Goal: Task Accomplishment & Management: Use online tool/utility

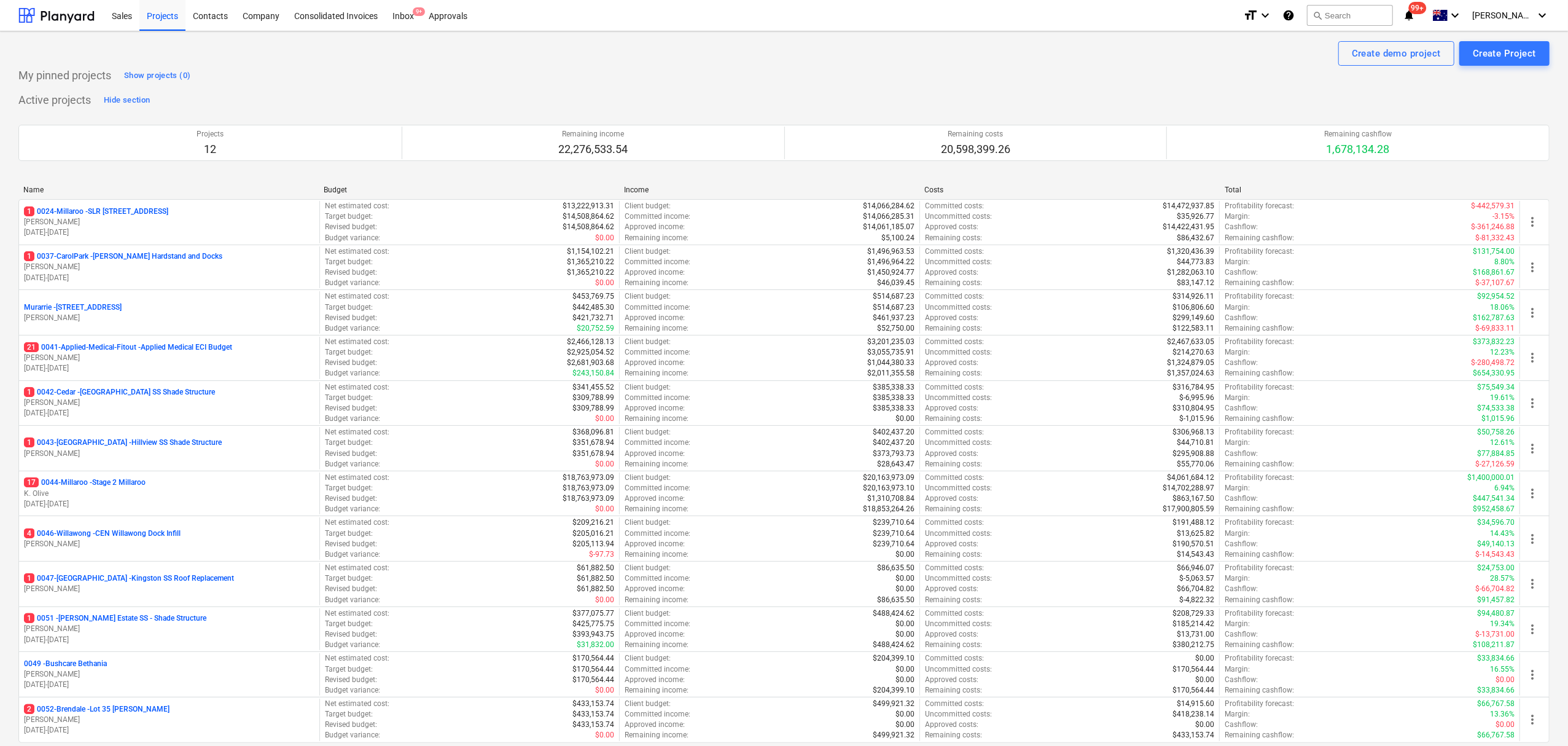
click at [136, 629] on p "T. Pawar" at bounding box center [169, 628] width 291 height 10
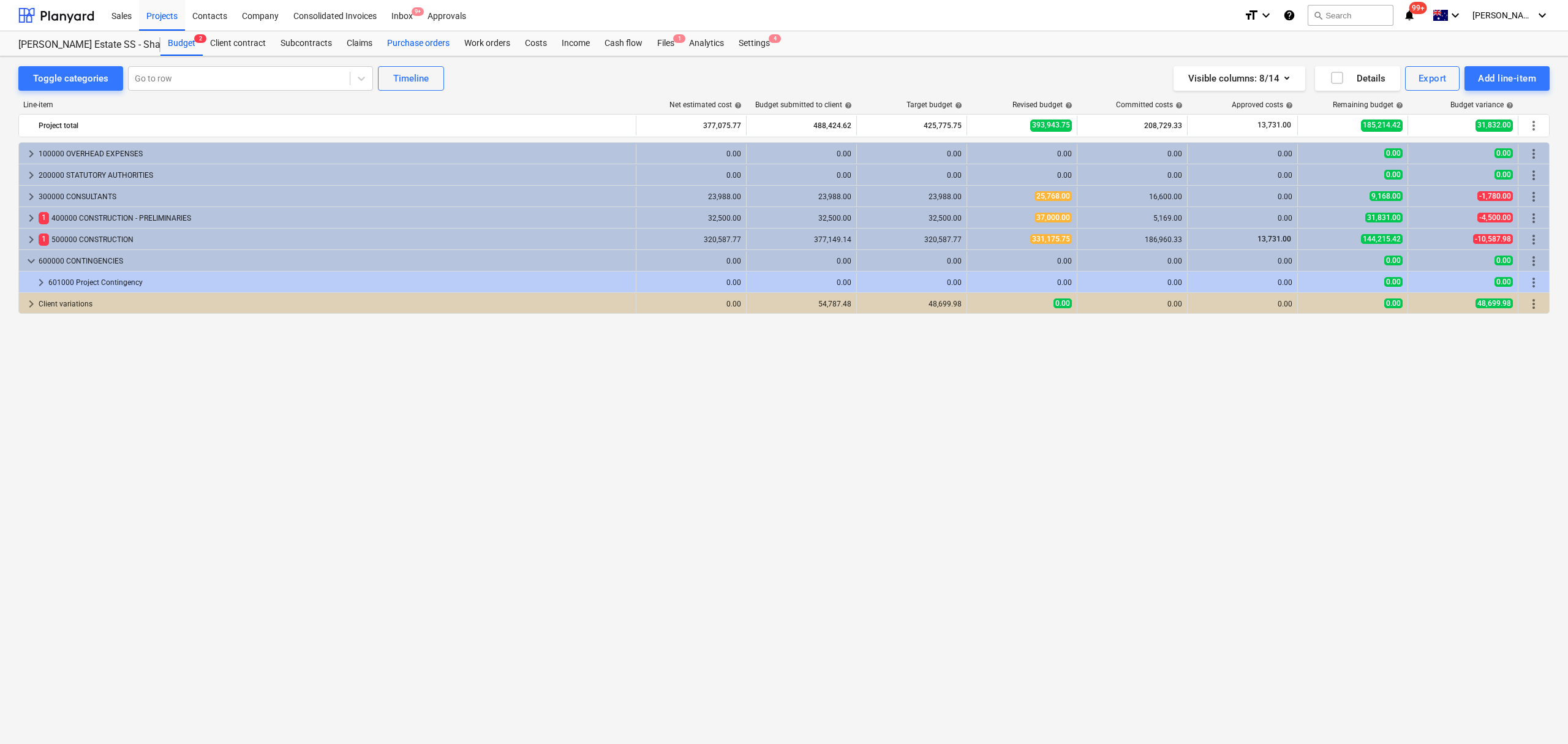
click at [425, 45] on div "Purchase orders" at bounding box center [418, 43] width 77 height 25
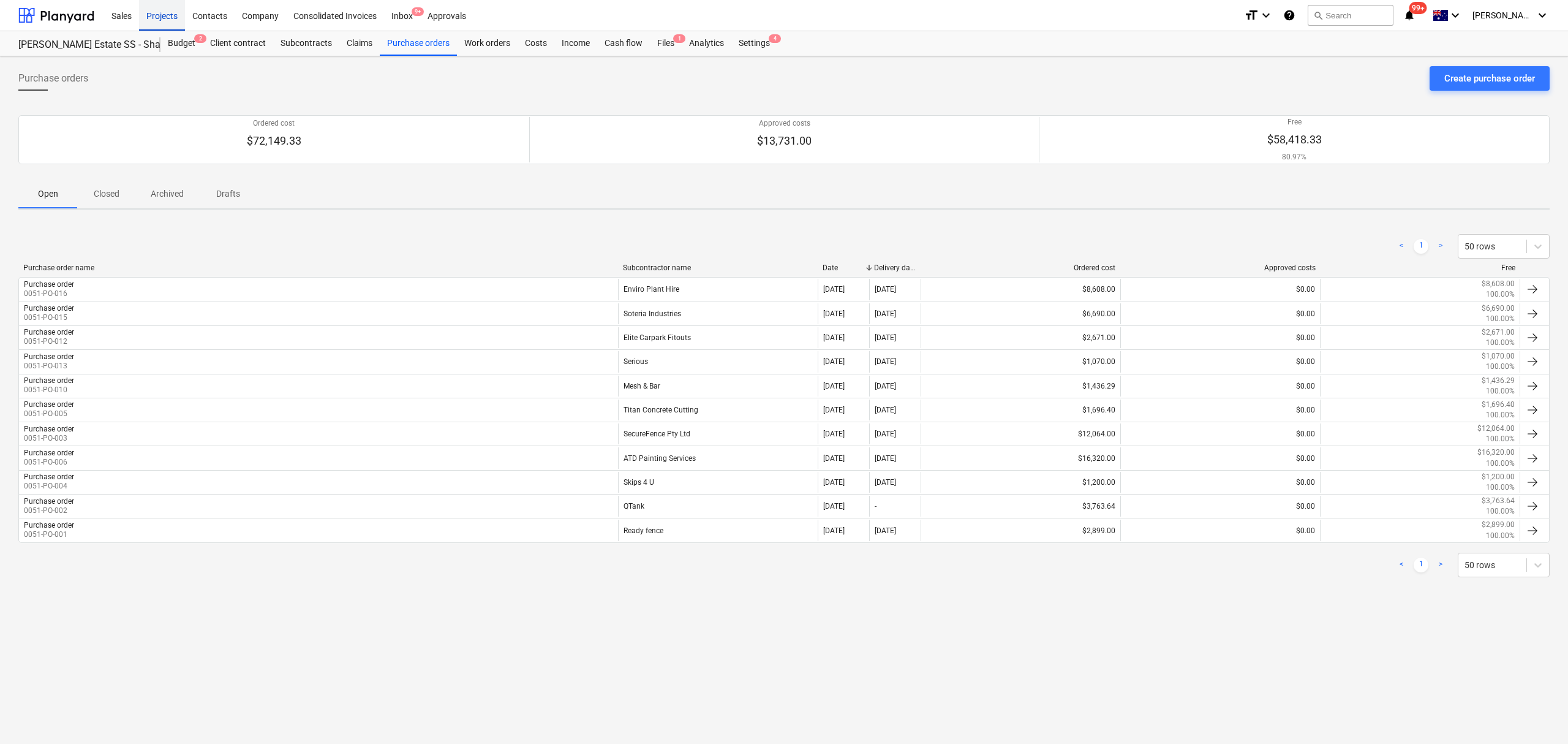
click at [169, 10] on div "Projects" at bounding box center [162, 14] width 46 height 31
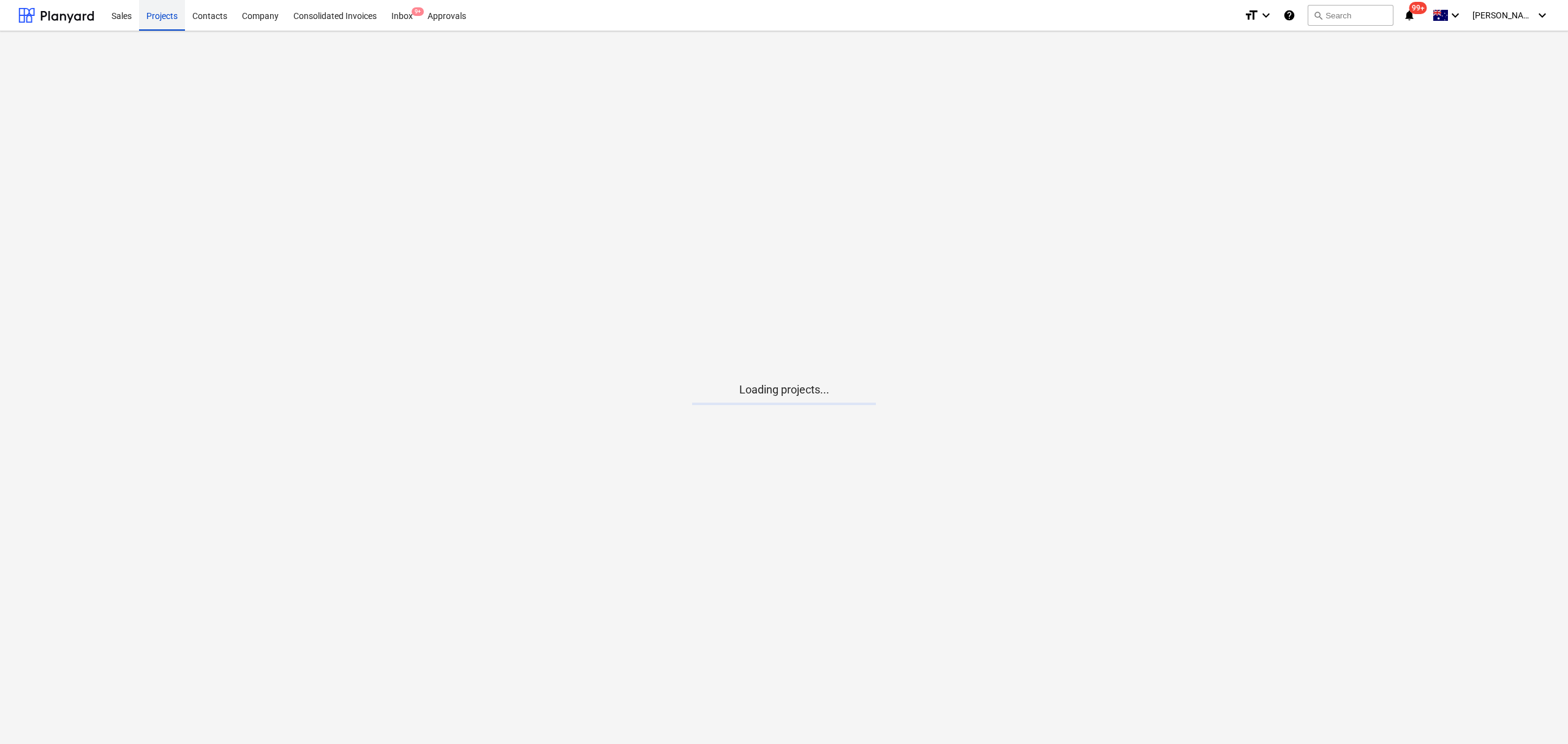
click at [169, 10] on div "Projects" at bounding box center [162, 14] width 46 height 31
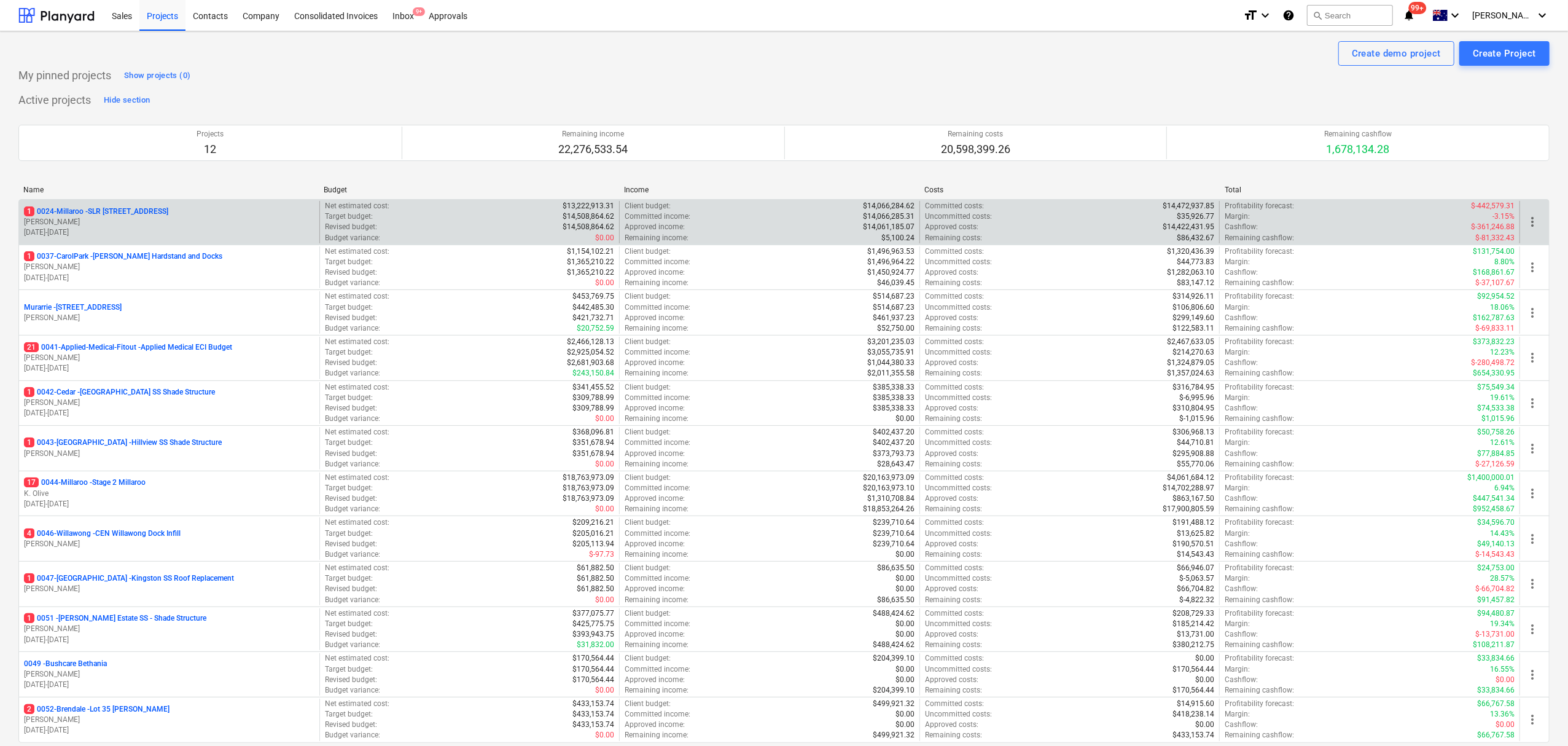
click at [118, 212] on p "1 0024-Millaroo - SLR 2 Millaroo Drive" at bounding box center [96, 211] width 144 height 10
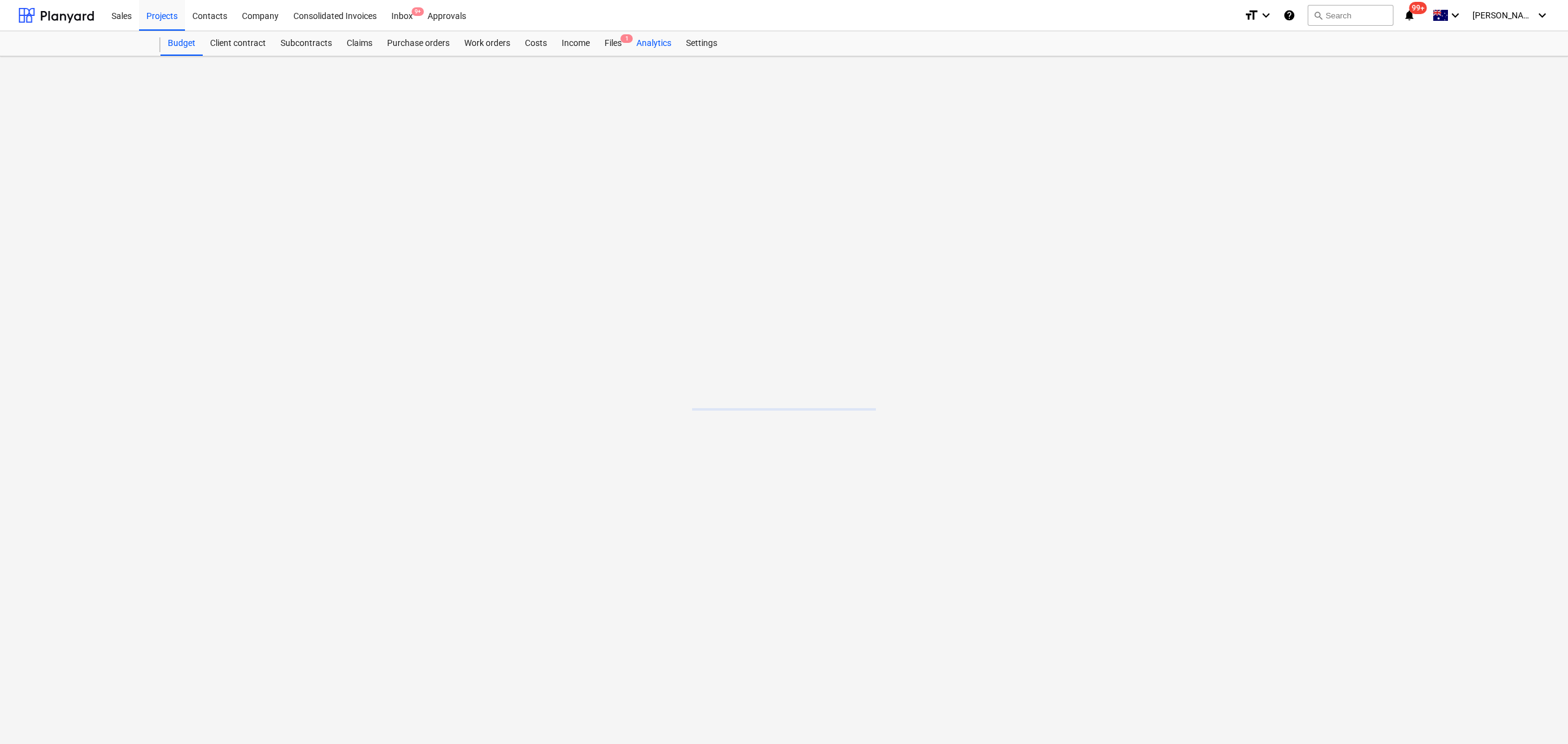
drag, startPoint x: 625, startPoint y: 45, endPoint x: 631, endPoint y: 49, distance: 7.2
click at [625, 45] on div "Files 1" at bounding box center [613, 43] width 32 height 25
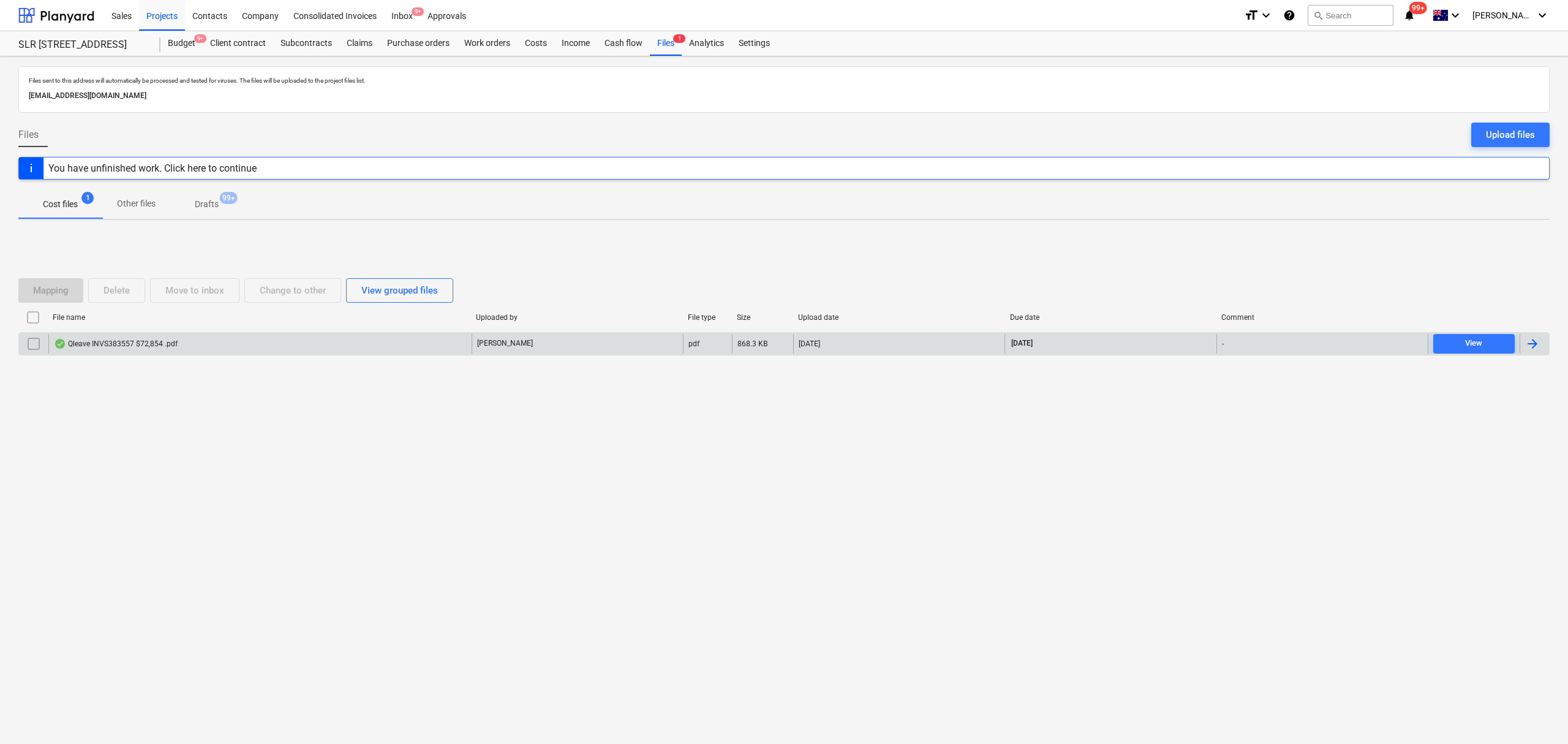
click at [329, 342] on div "Qleave INVS383557 $72,854 .pdf" at bounding box center [260, 343] width 424 height 20
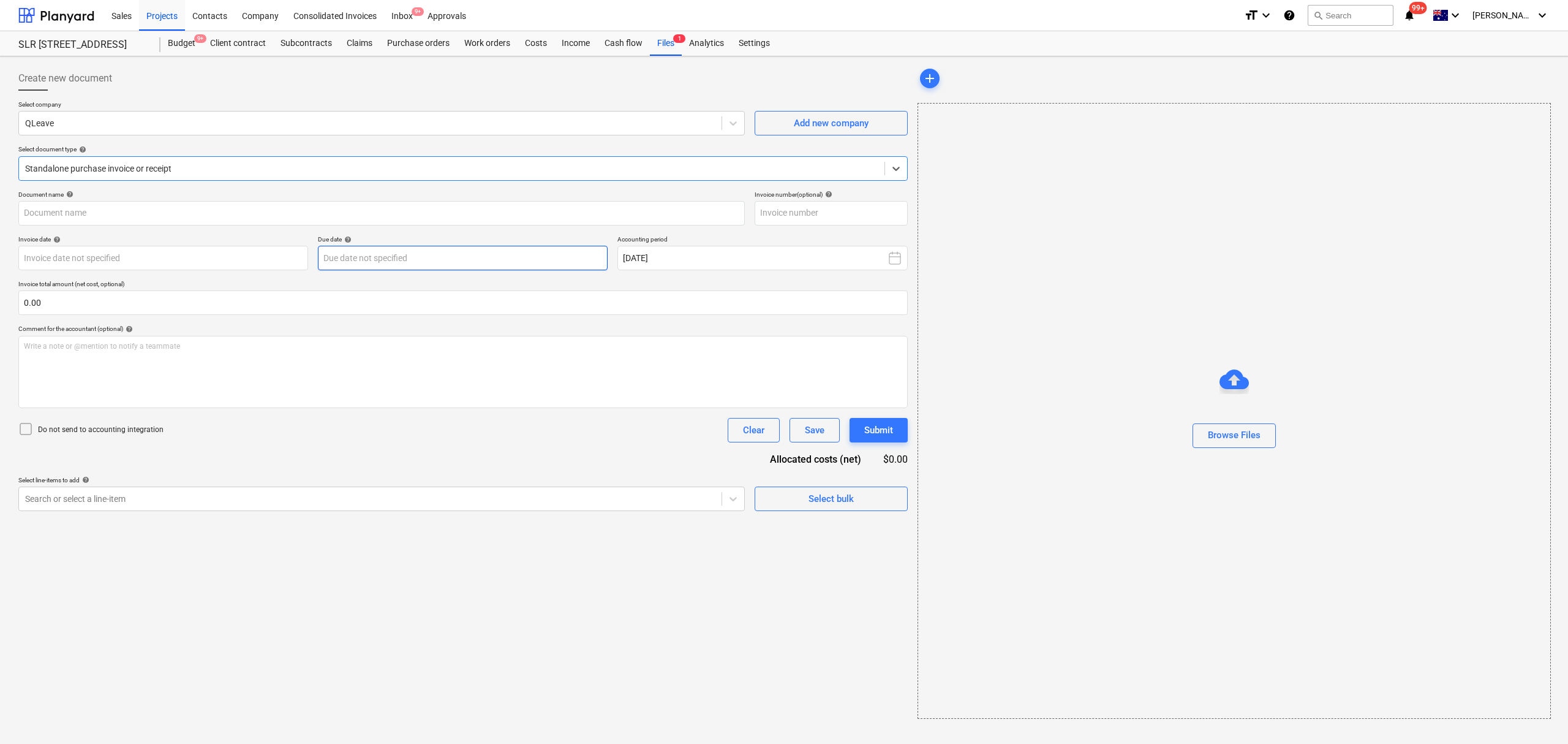
type input "INV-00021991"
type input "01 Sep 2025"
type input "15 Sep 2025"
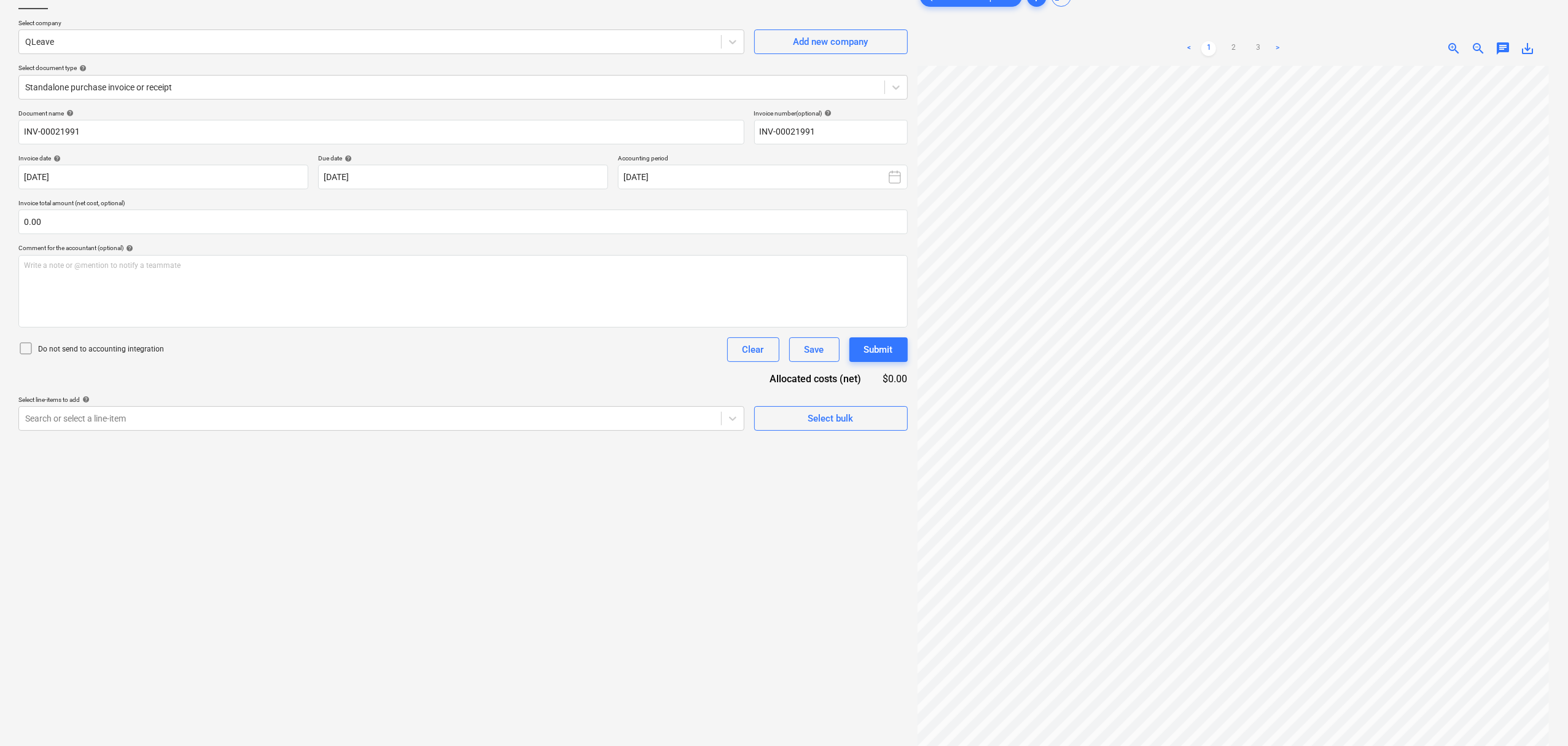
scroll to position [14, 14]
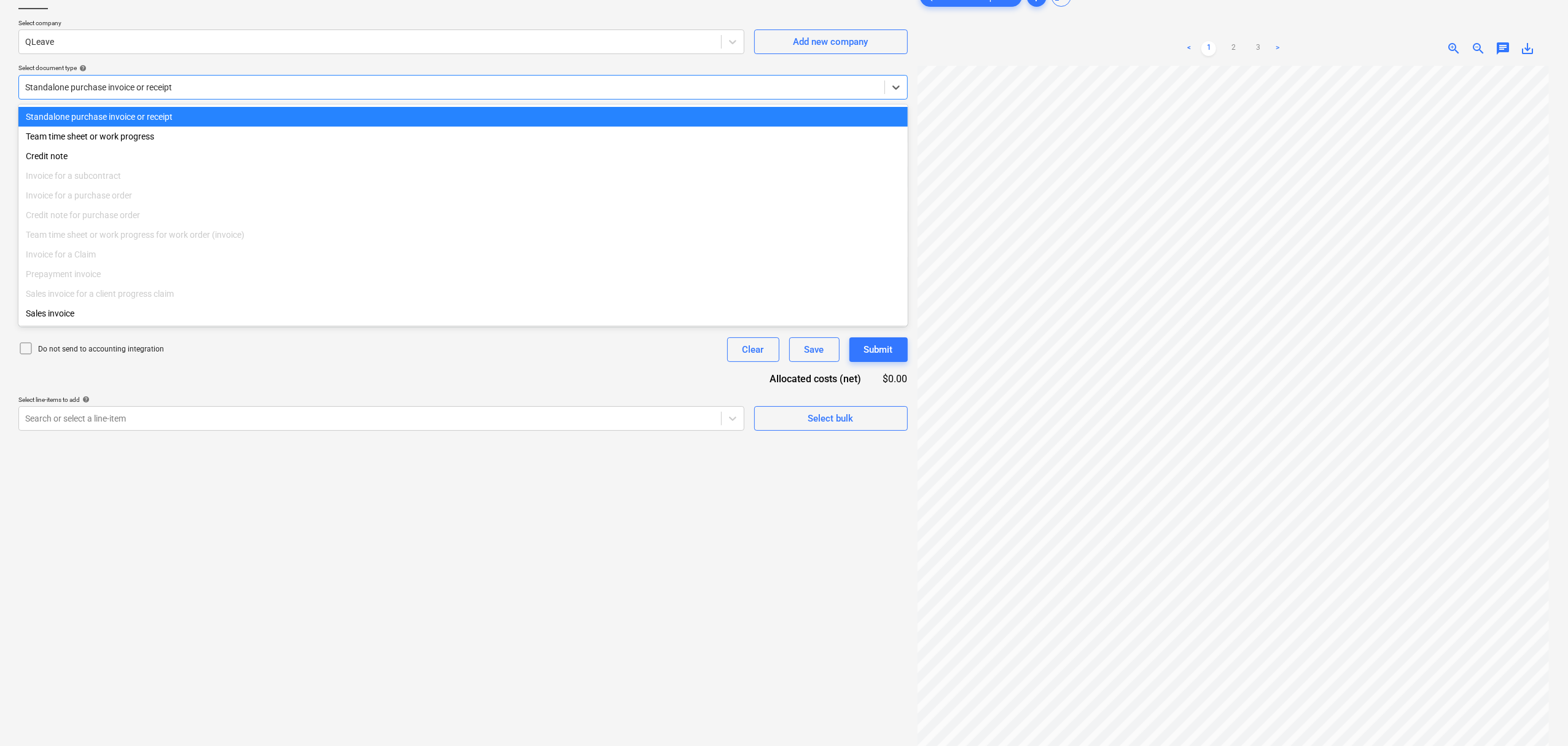
click at [30, 97] on div "Standalone purchase invoice or receipt" at bounding box center [463, 87] width 889 height 25
click at [37, 95] on div "Standalone purchase invoice or receipt" at bounding box center [452, 88] width 865 height 18
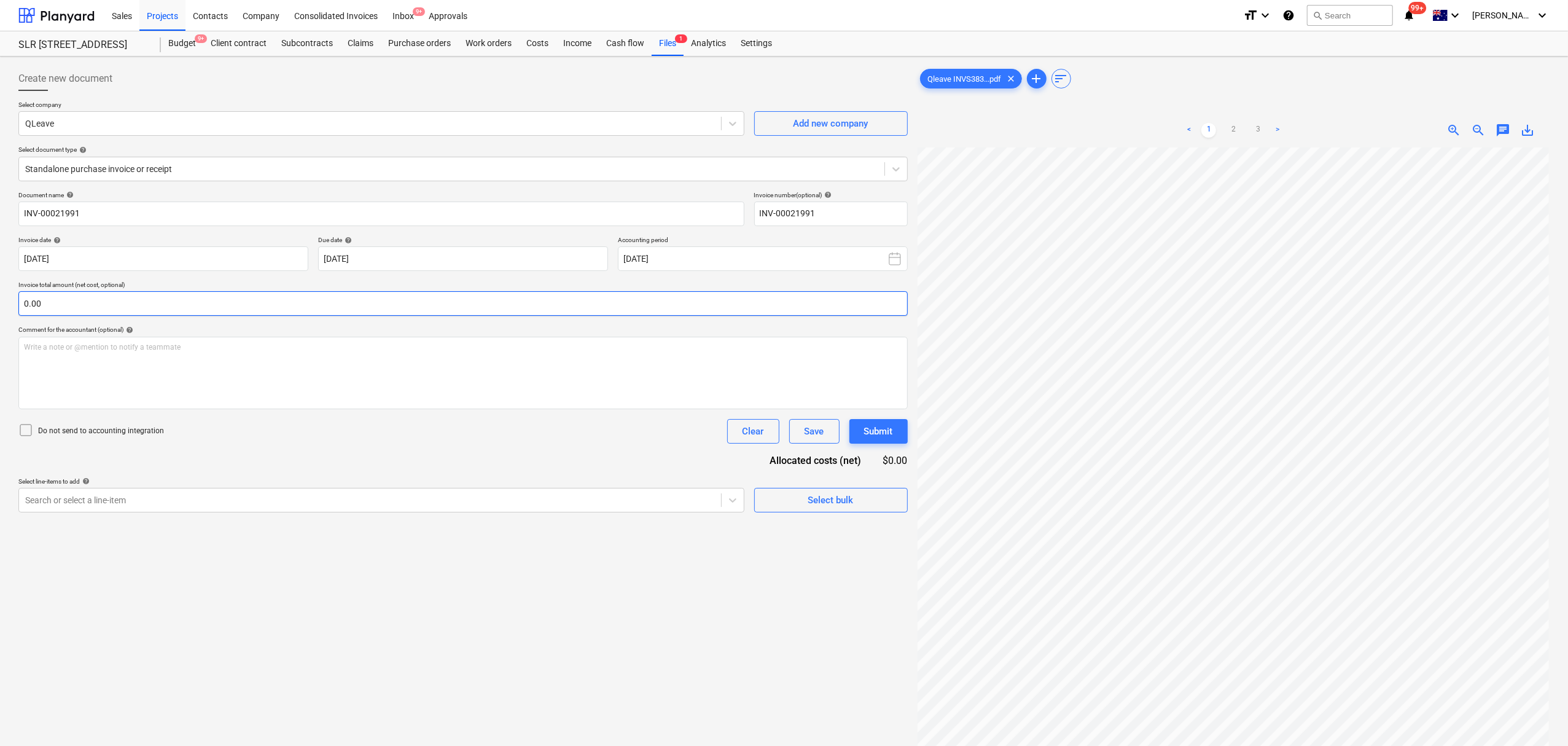
scroll to position [202, 14]
click at [178, 168] on div at bounding box center [452, 168] width 853 height 12
click at [152, 502] on div at bounding box center [370, 500] width 690 height 12
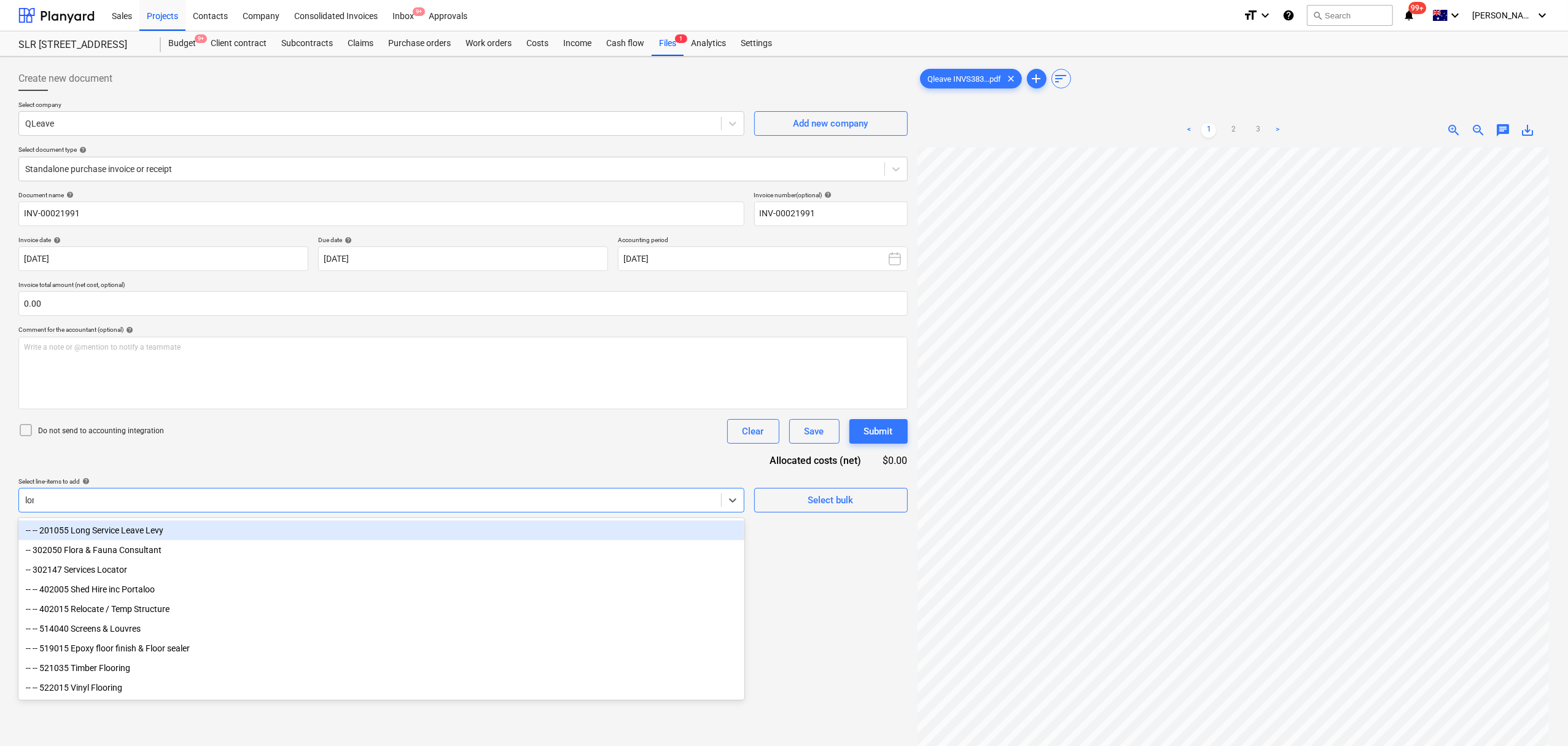
type input "long"
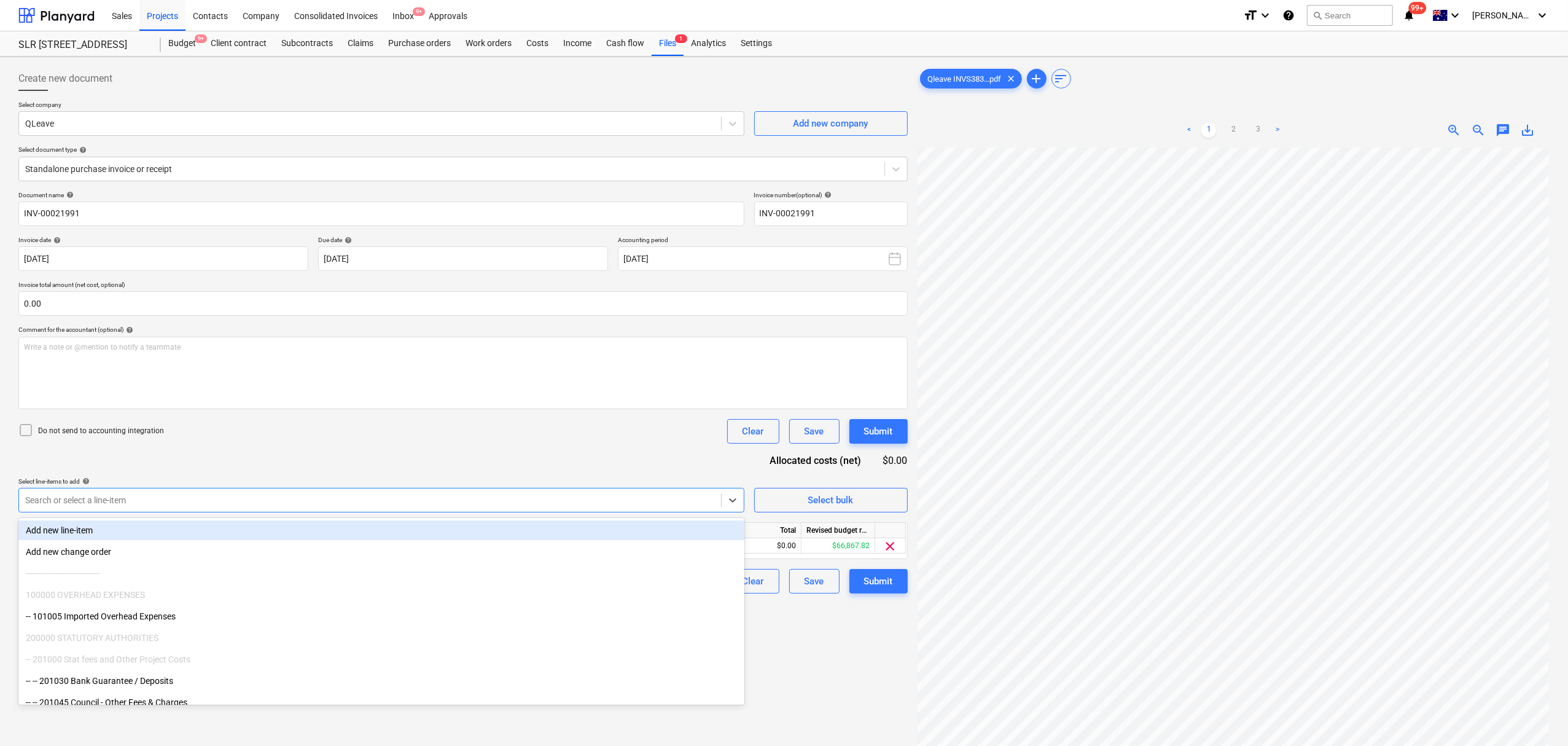
click at [280, 433] on div "Do not send to accounting integration Clear Save Submit" at bounding box center [463, 431] width 889 height 25
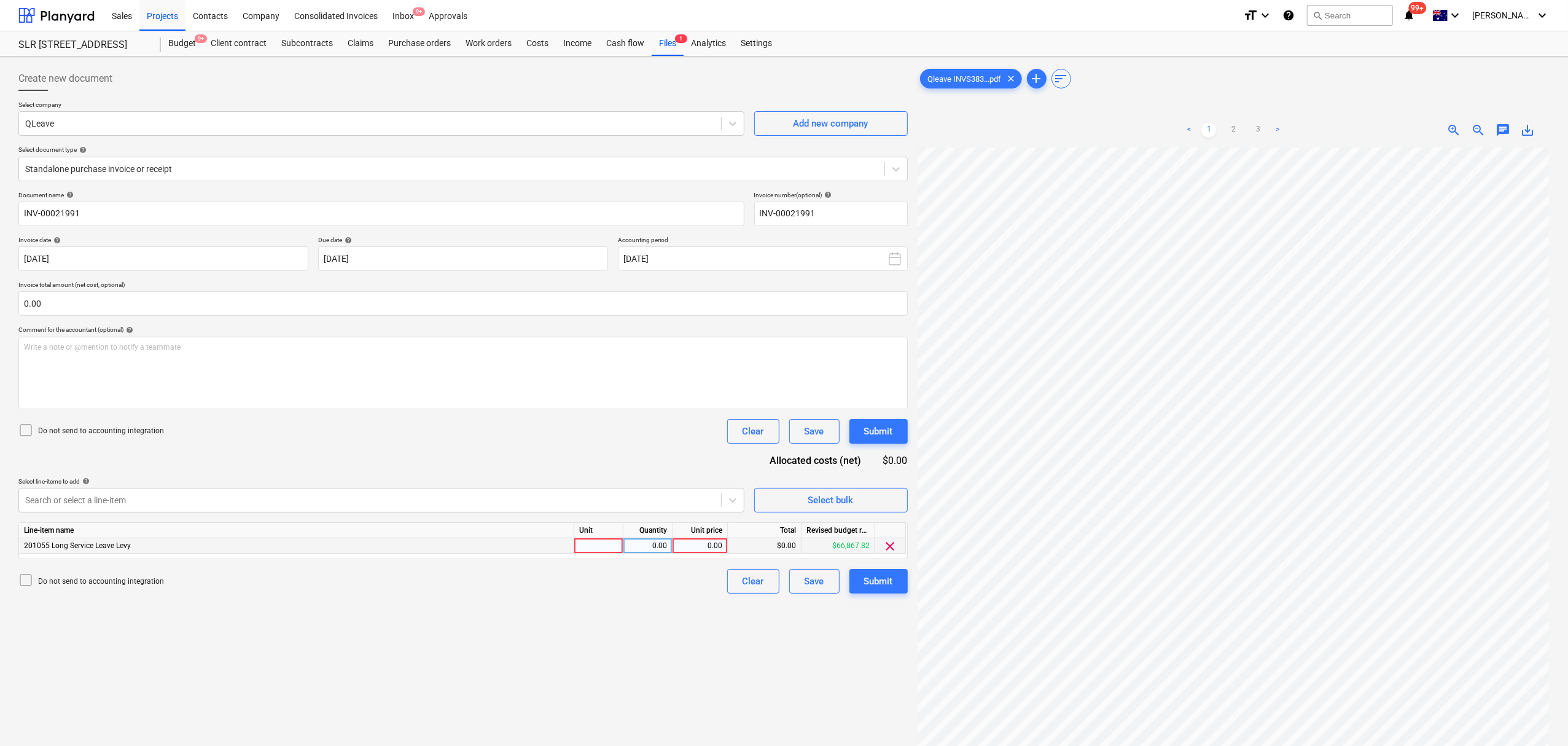
click at [590, 544] on div at bounding box center [599, 545] width 49 height 15
type input "item"
type input "72854"
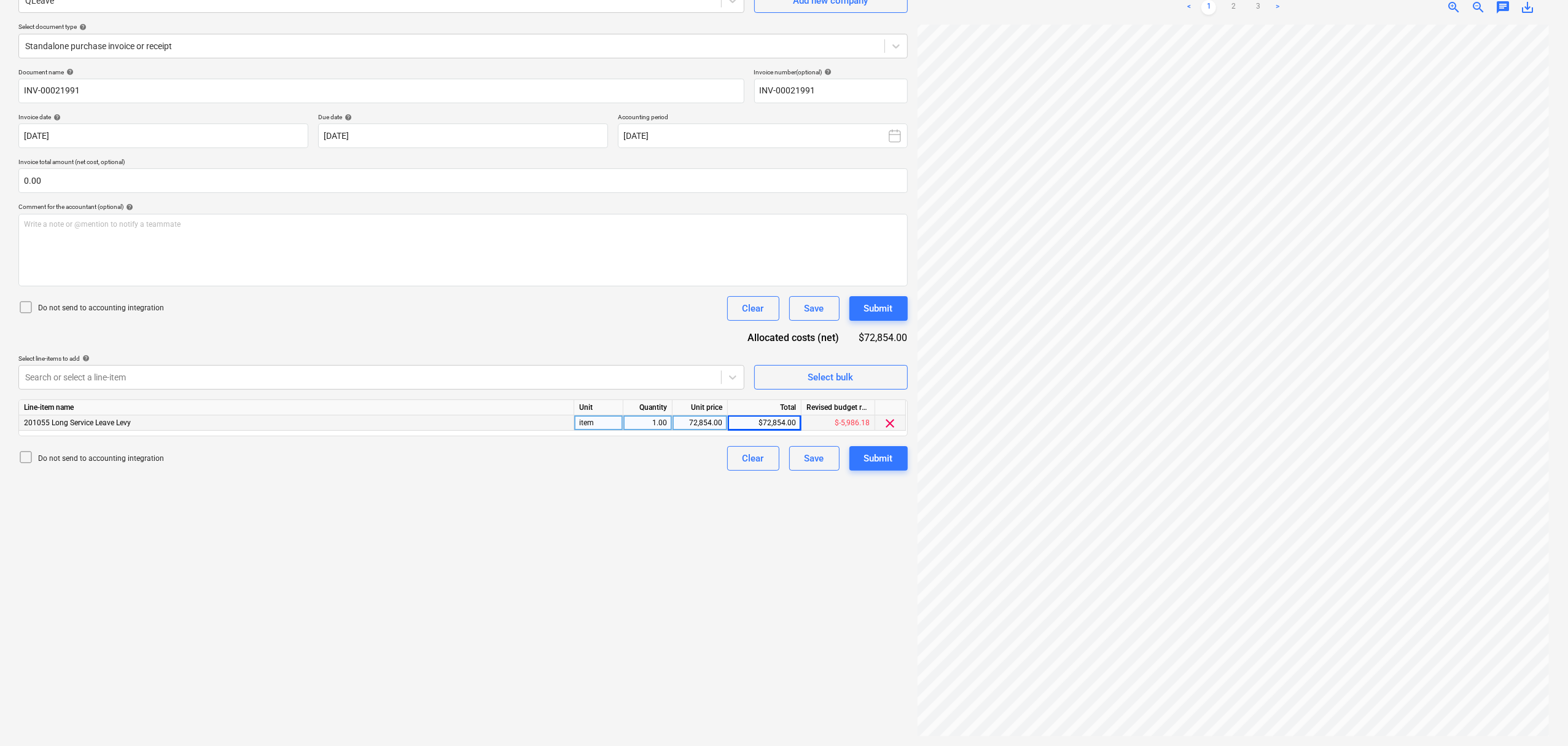
scroll to position [41, 0]
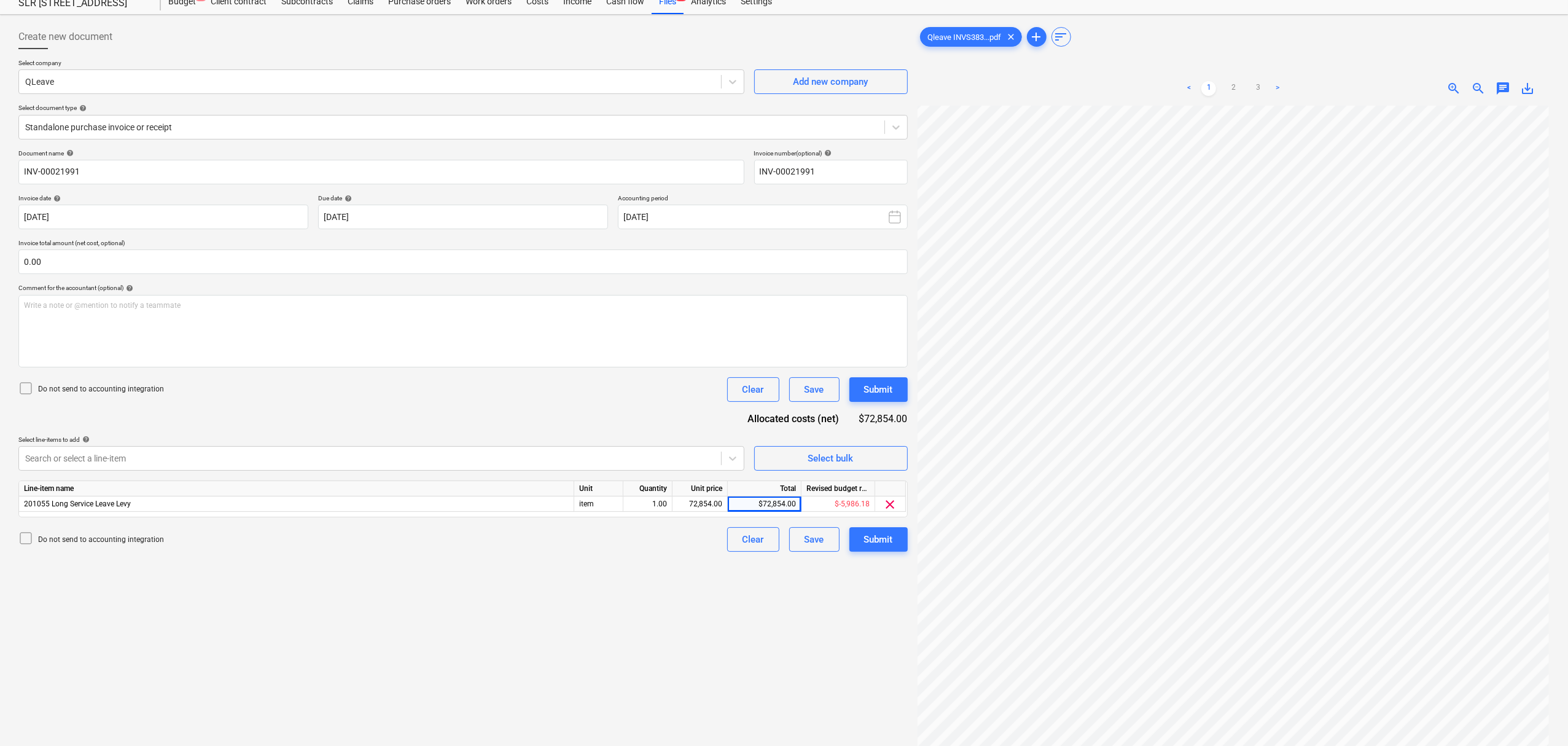
click at [1231, 101] on div "< 1 2 3 >" at bounding box center [1233, 88] width 204 height 34
click at [1233, 93] on link "2" at bounding box center [1233, 88] width 14 height 14
click at [1253, 90] on link "3" at bounding box center [1257, 88] width 14 height 14
click at [1227, 88] on link "2" at bounding box center [1233, 88] width 14 height 14
click at [1255, 86] on link "3" at bounding box center [1257, 88] width 14 height 14
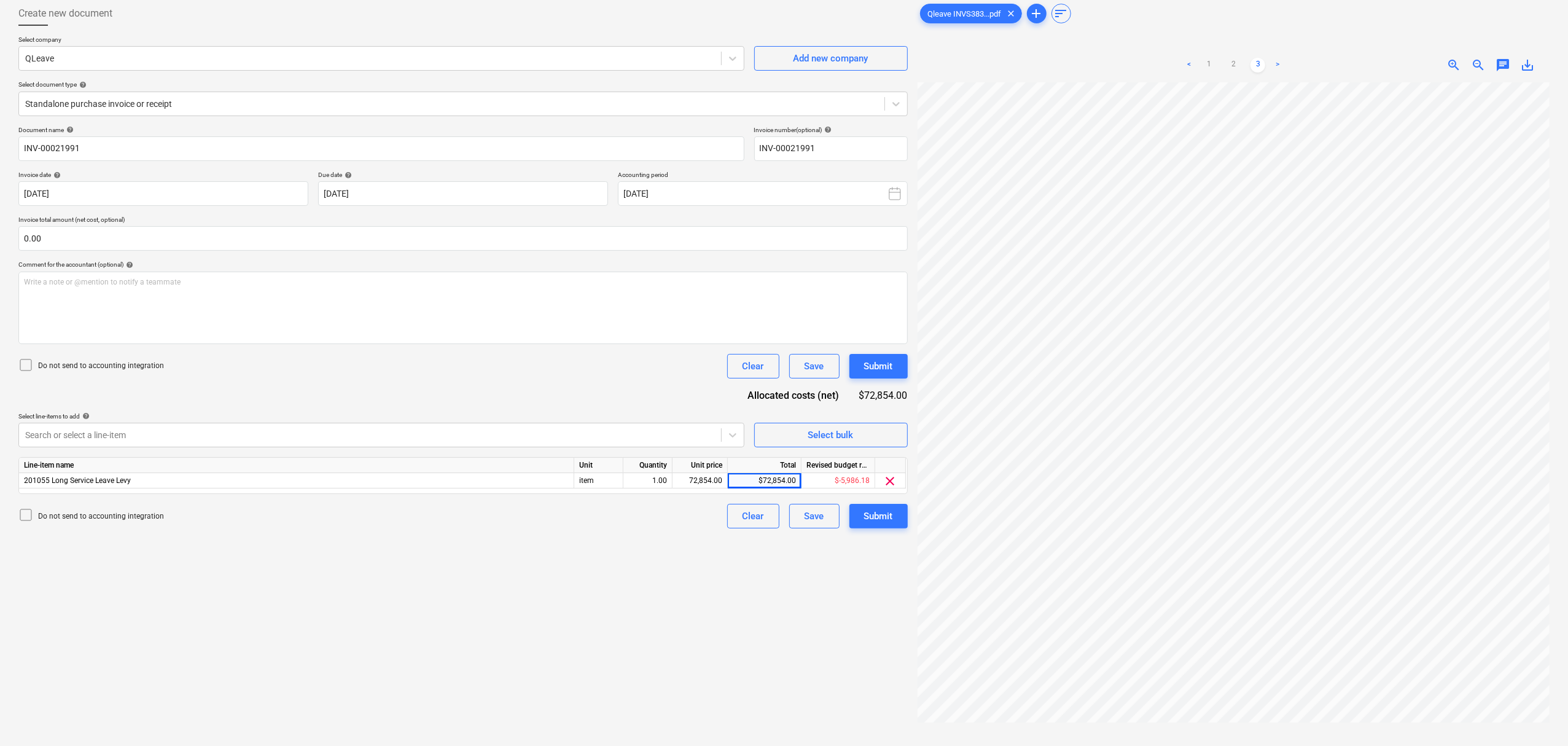
scroll to position [0, 0]
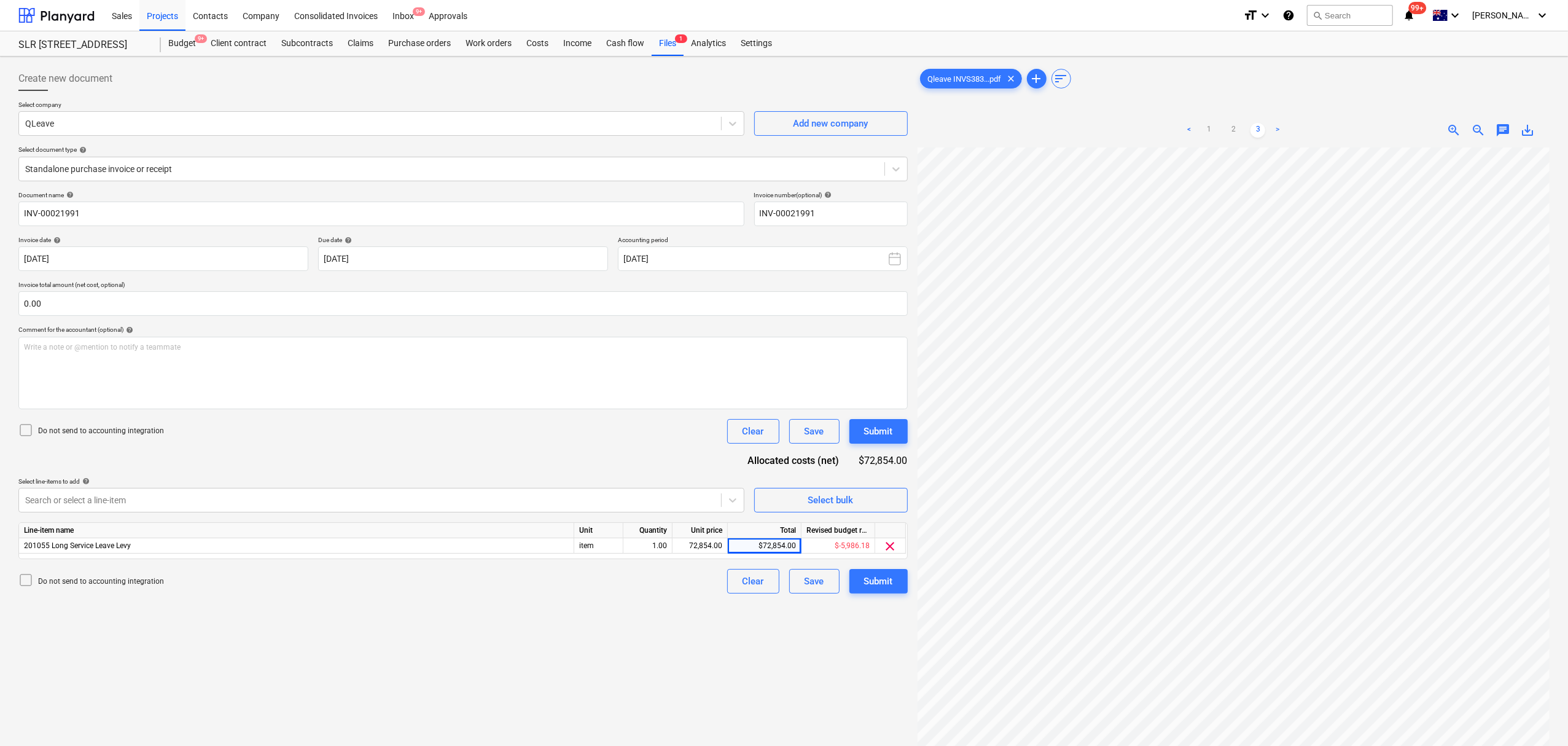
click at [1221, 132] on ul "< 1 2 3 >" at bounding box center [1233, 130] width 204 height 14
click at [1214, 131] on link "1" at bounding box center [1209, 130] width 14 height 14
click at [875, 578] on div "Submit" at bounding box center [878, 581] width 29 height 16
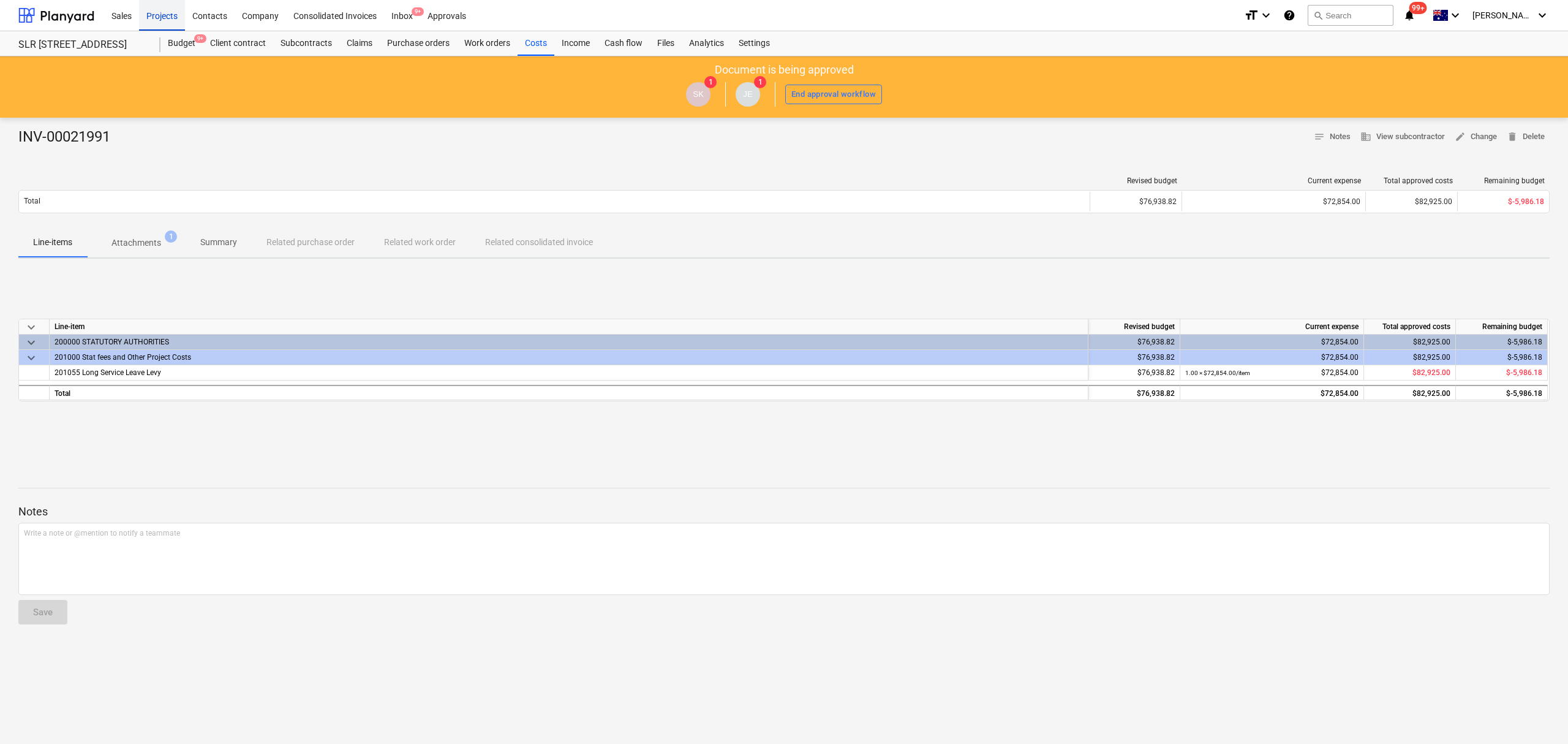
click at [168, 21] on div "Projects" at bounding box center [162, 14] width 46 height 31
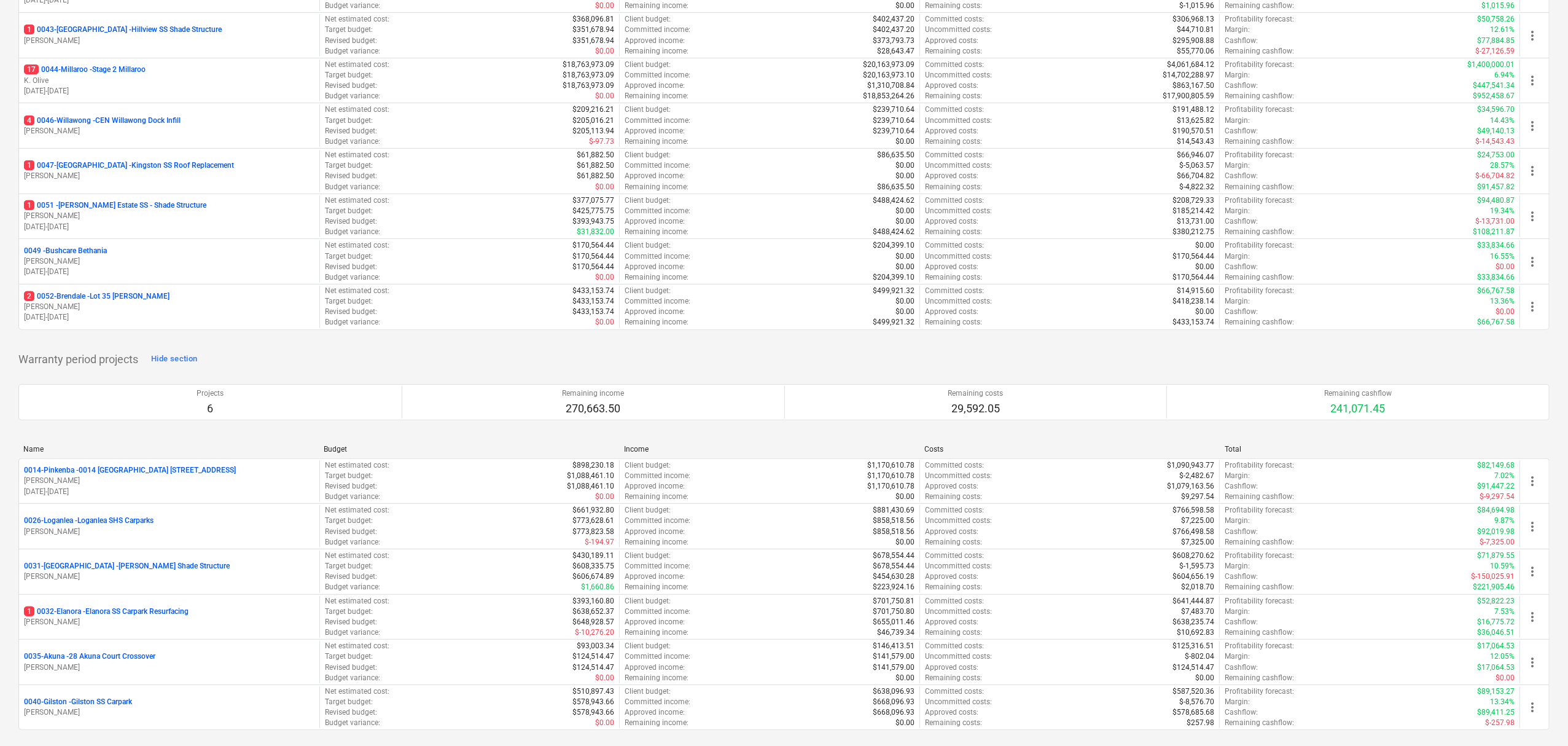
scroll to position [492, 0]
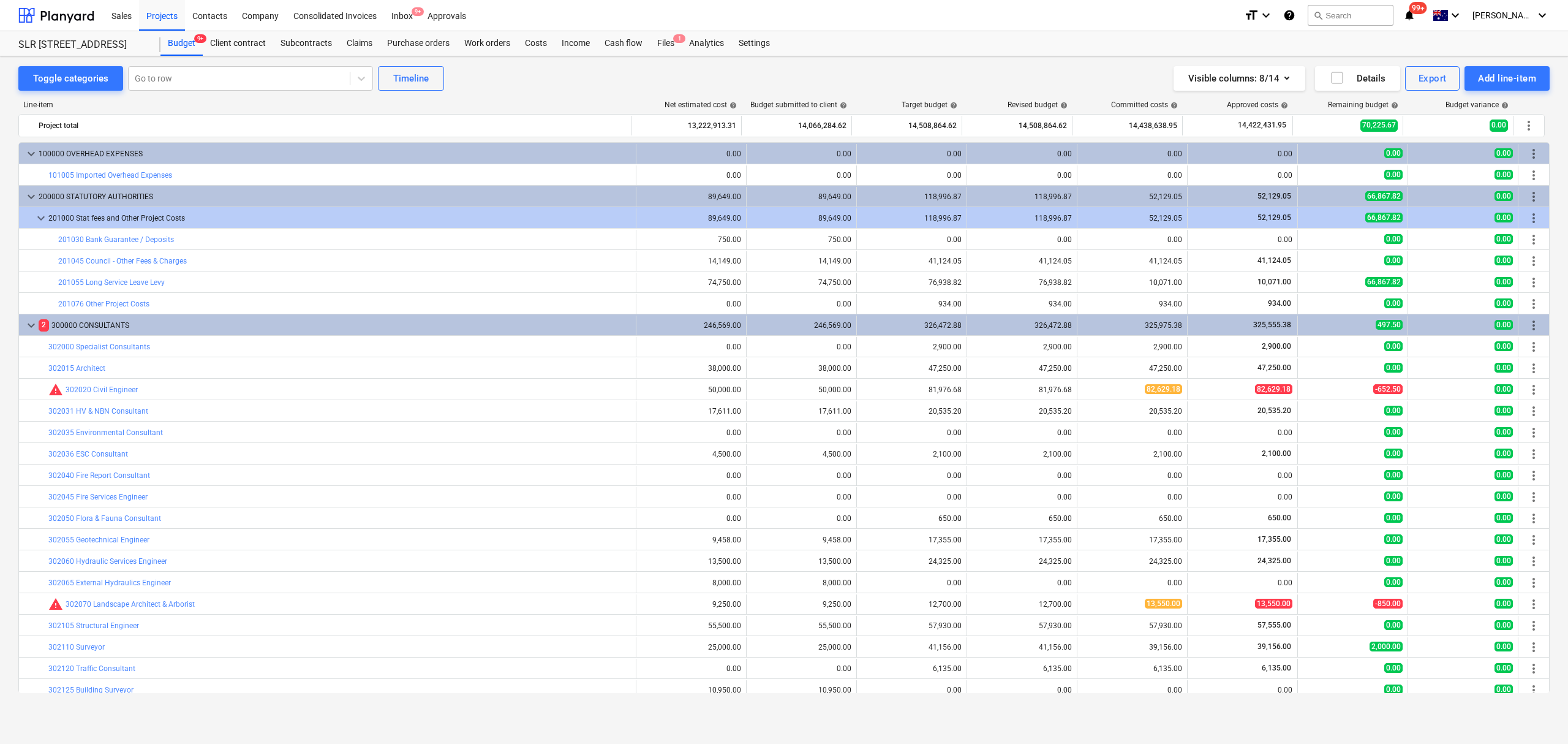
click at [127, 279] on div "201055 Long Service Leave Levy" at bounding box center [111, 282] width 106 height 9
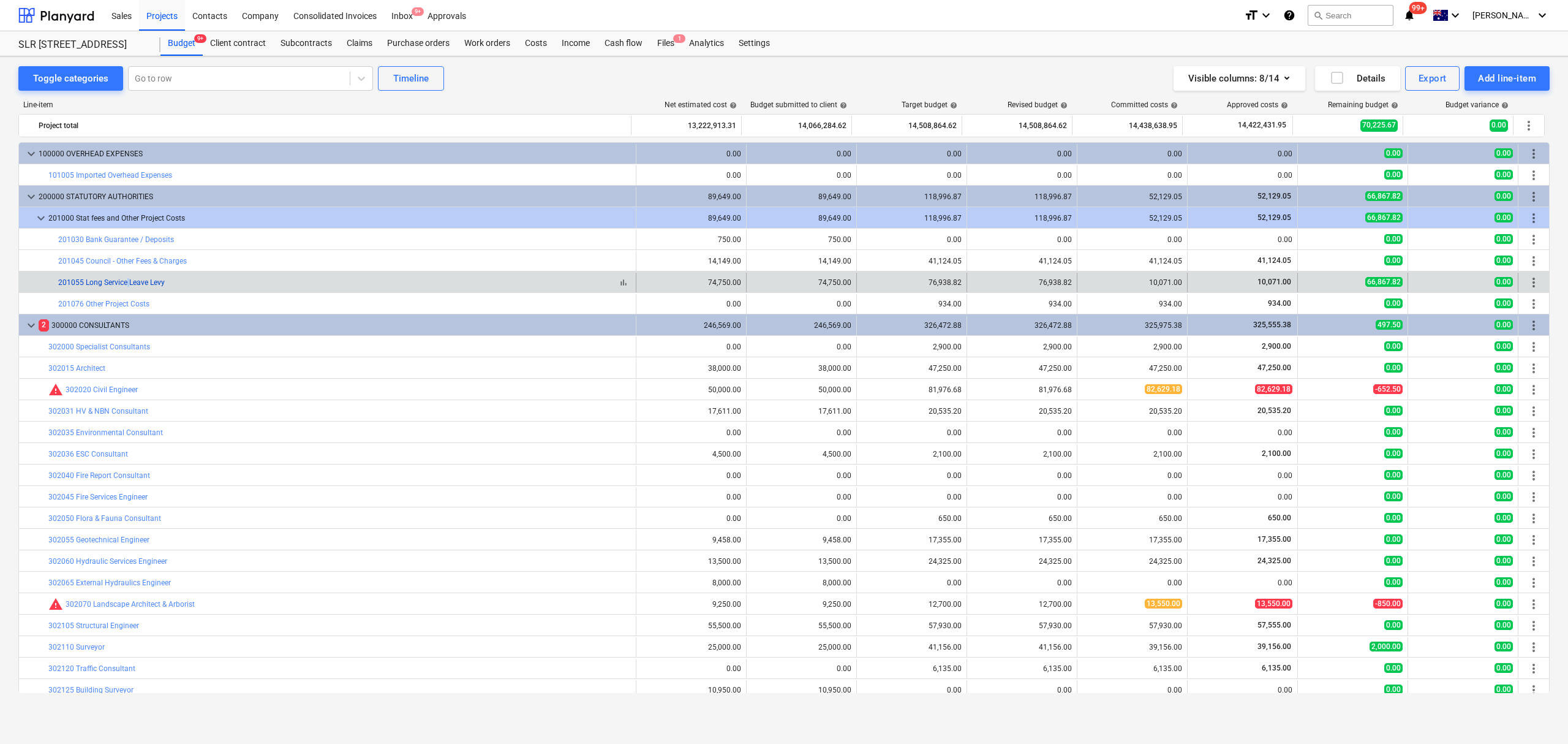
click at [128, 281] on div "201055 Long Service Leave Levy" at bounding box center [111, 282] width 106 height 9
click at [128, 281] on link "201055 Long Service Leave Levy" at bounding box center [111, 282] width 106 height 9
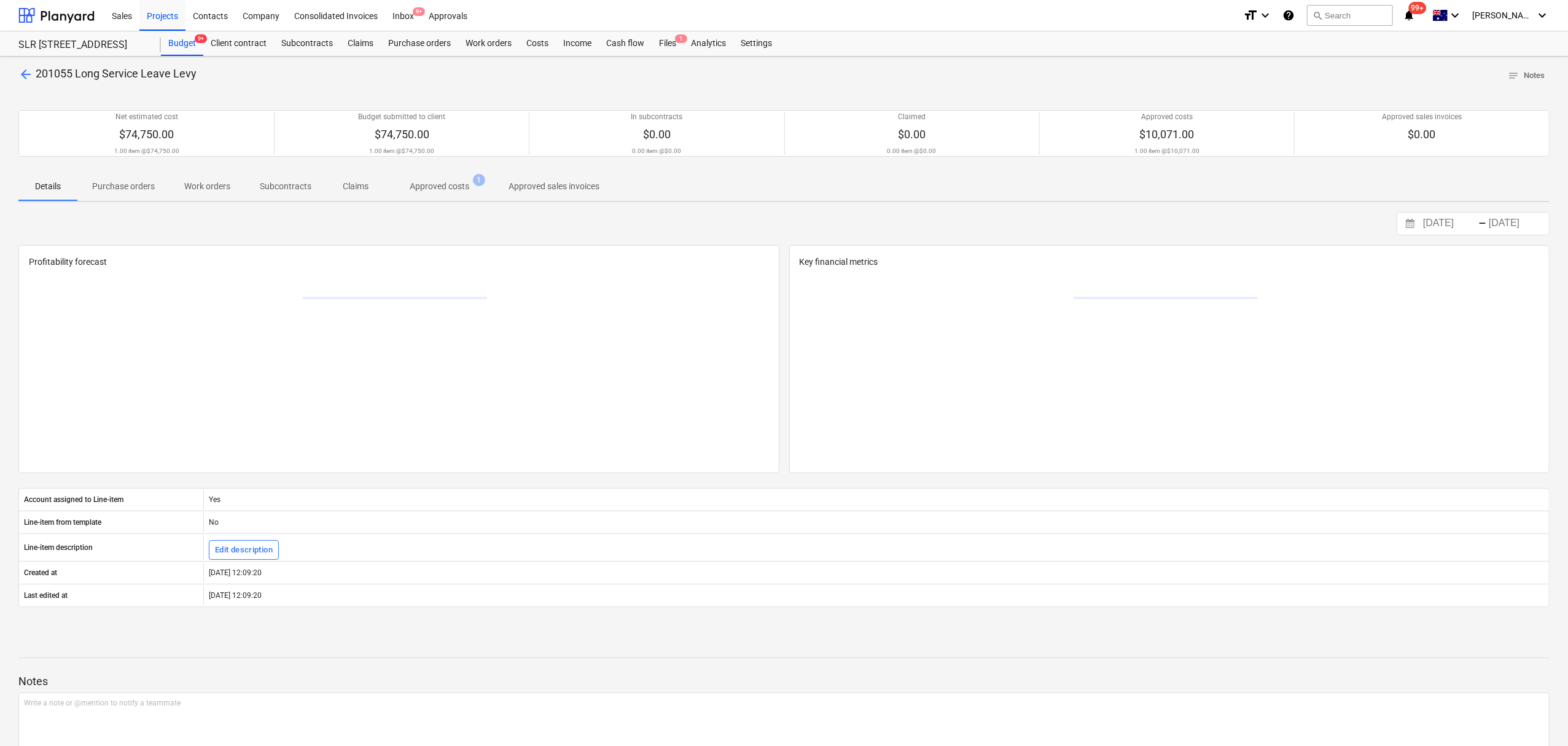
click at [415, 184] on p "Approved costs" at bounding box center [439, 186] width 60 height 13
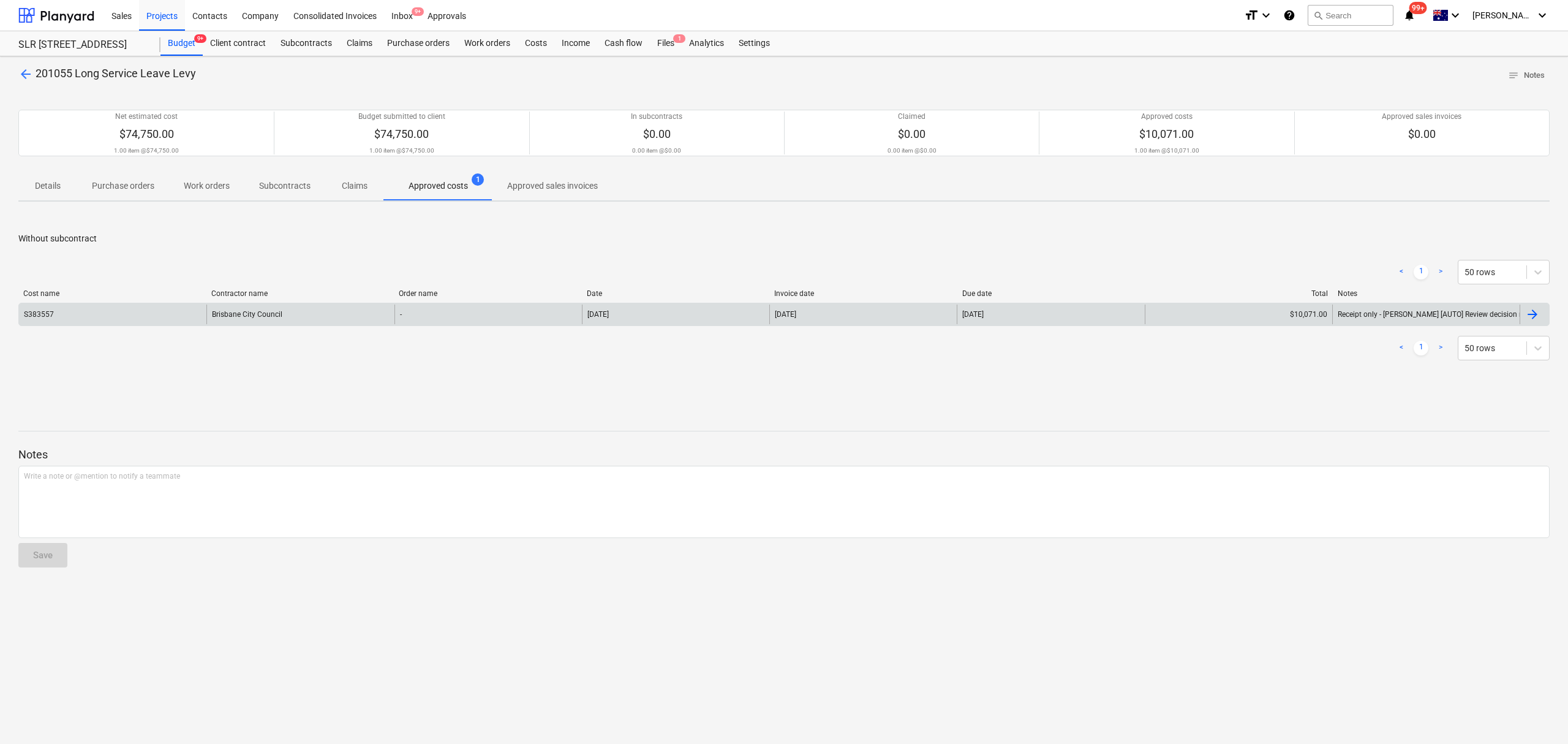
click at [329, 319] on div "Brisbane City Council" at bounding box center [300, 314] width 188 height 20
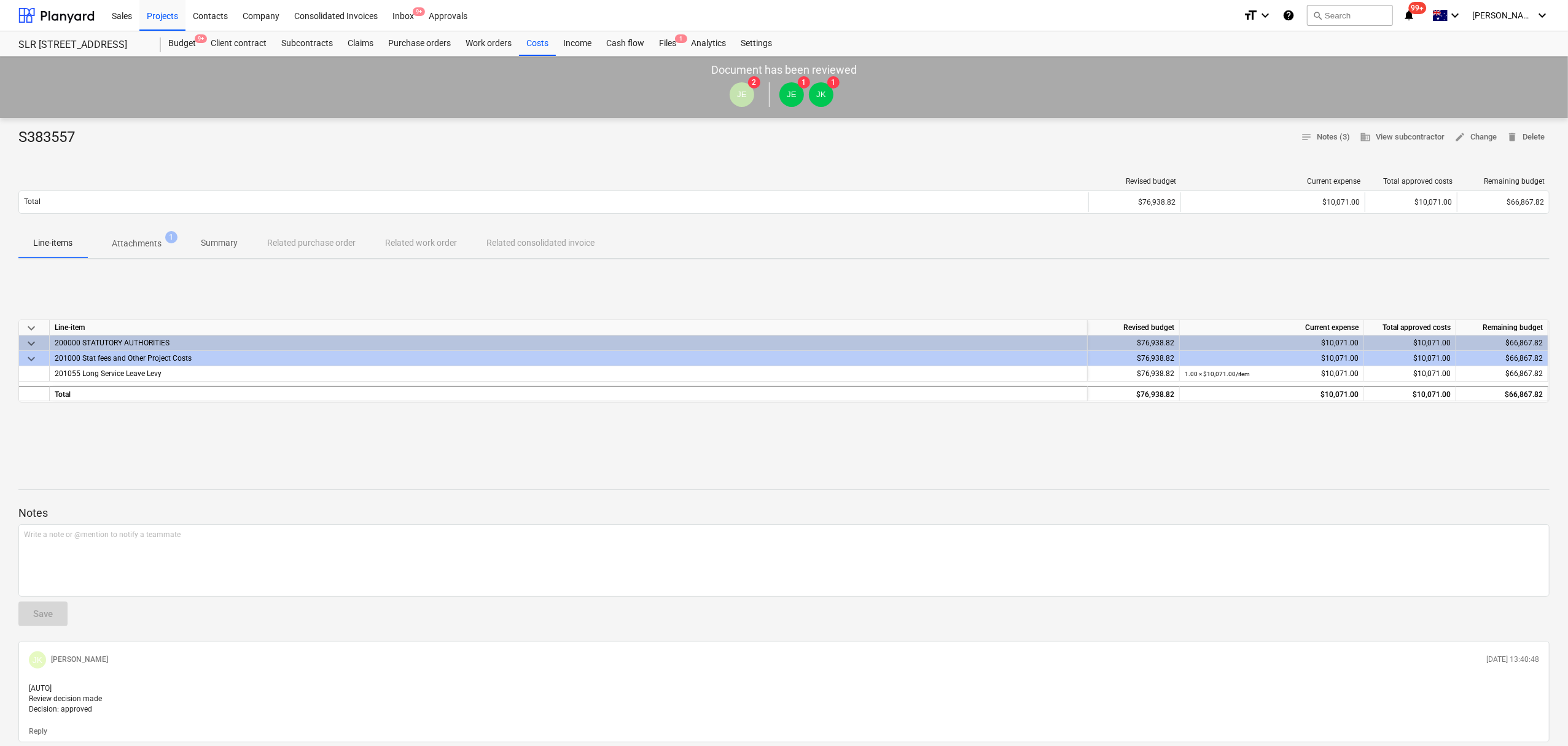
click at [116, 266] on div "S383557 notes Notes (3) business View subcontractor edit Change delete Delete R…" at bounding box center [784, 561] width 1568 height 887
drag, startPoint x: 123, startPoint y: 242, endPoint x: 130, endPoint y: 256, distance: 15.7
click at [123, 245] on p "Attachments" at bounding box center [136, 244] width 49 height 13
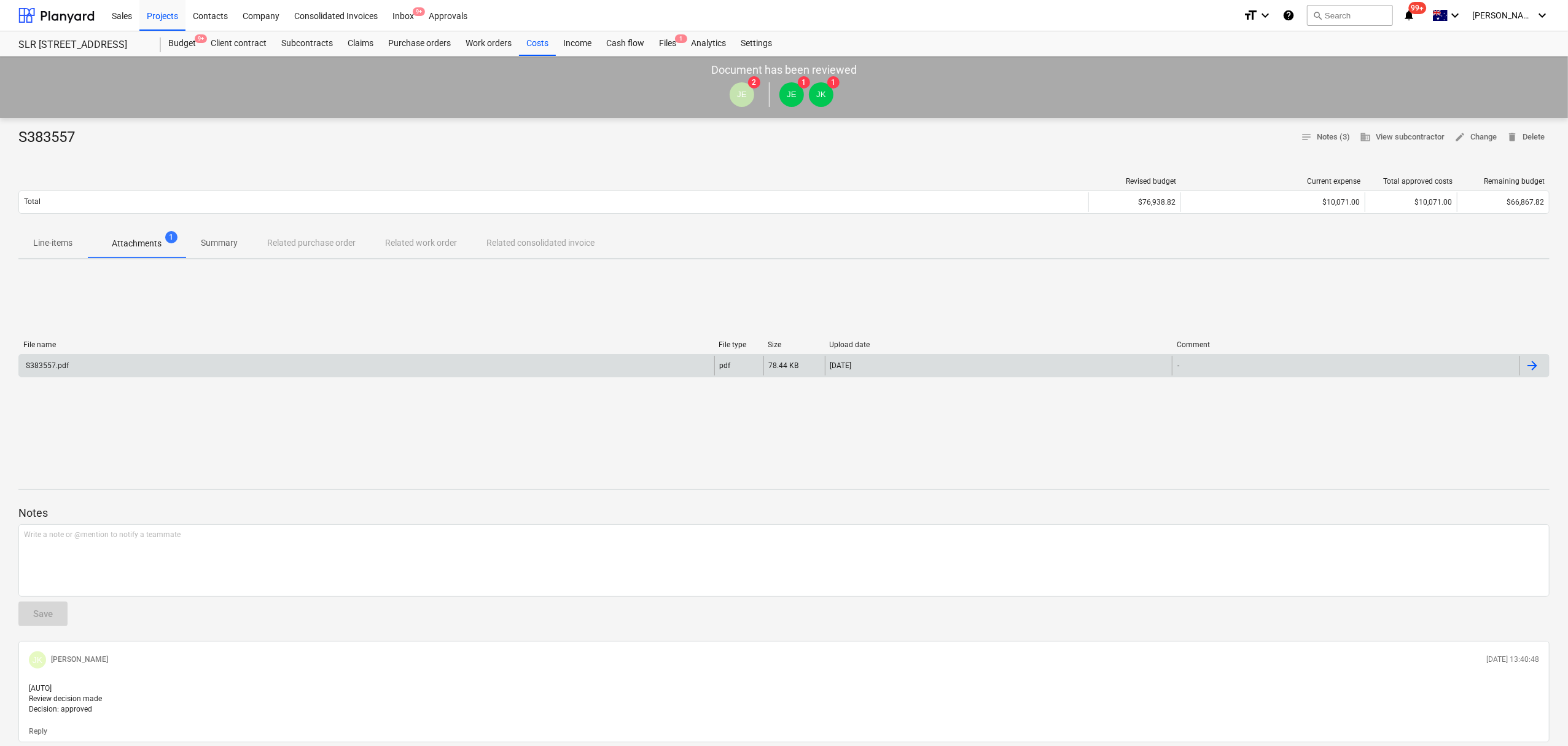
click at [149, 370] on div "S383557.pdf" at bounding box center [367, 365] width 695 height 20
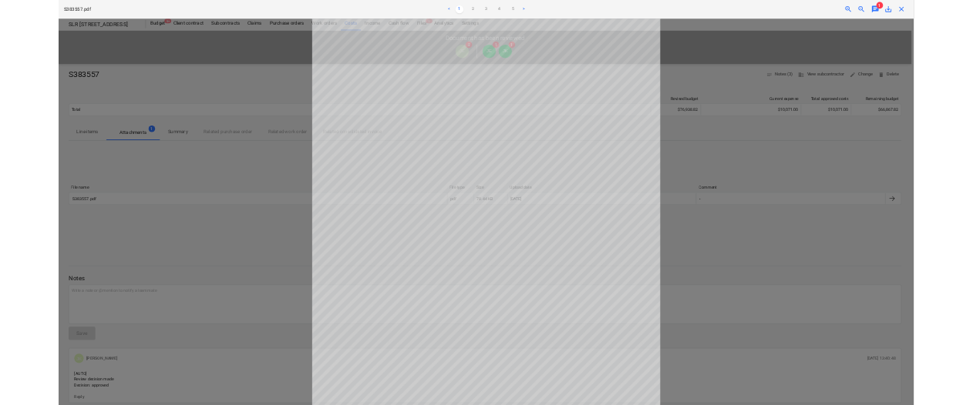
scroll to position [245, 0]
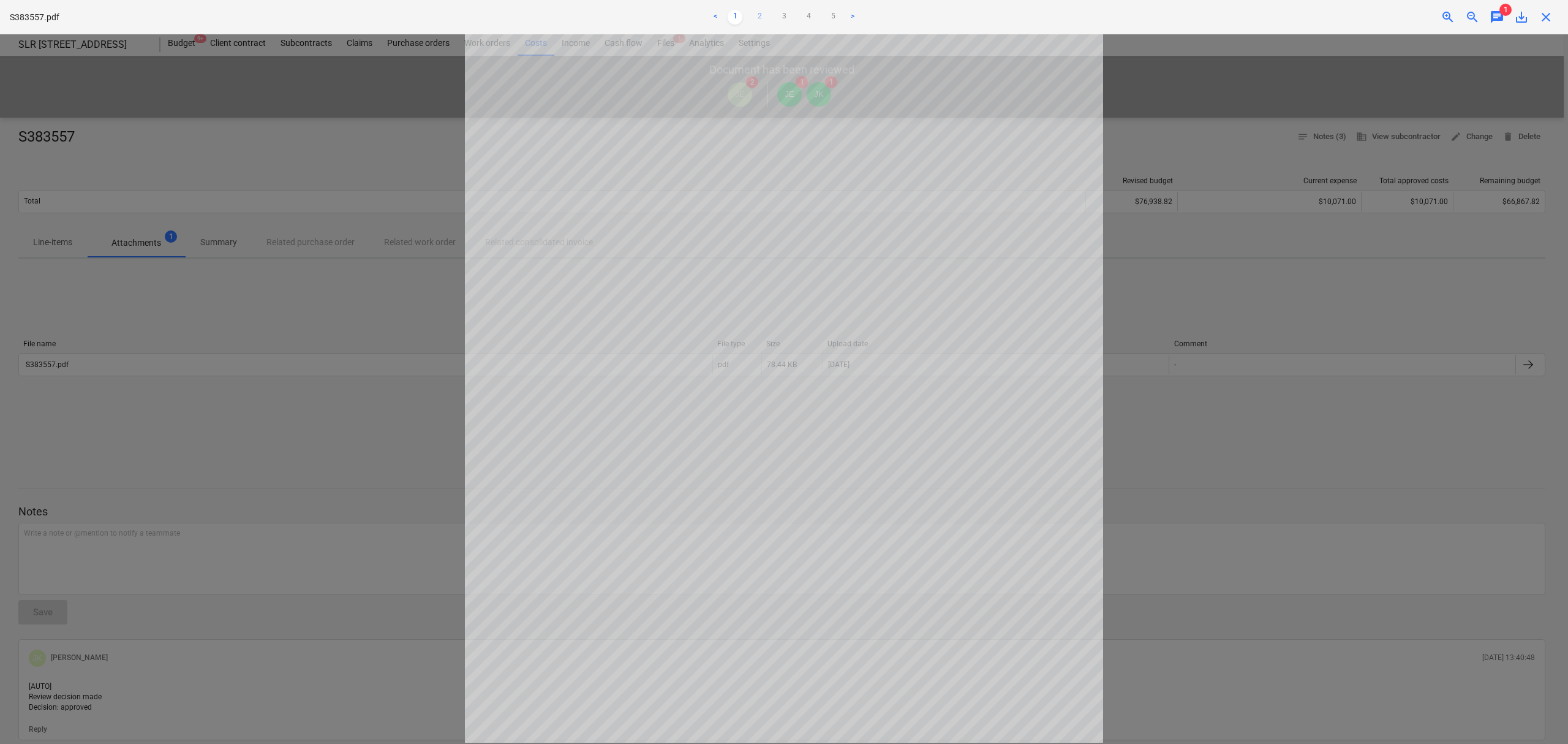
click at [753, 12] on link "2" at bounding box center [759, 17] width 14 height 14
click at [777, 18] on link "3" at bounding box center [784, 17] width 14 height 14
click at [803, 20] on link "4" at bounding box center [808, 17] width 14 height 14
click at [811, 23] on link "4" at bounding box center [808, 17] width 14 height 14
click at [833, 20] on link "5" at bounding box center [833, 17] width 14 height 14
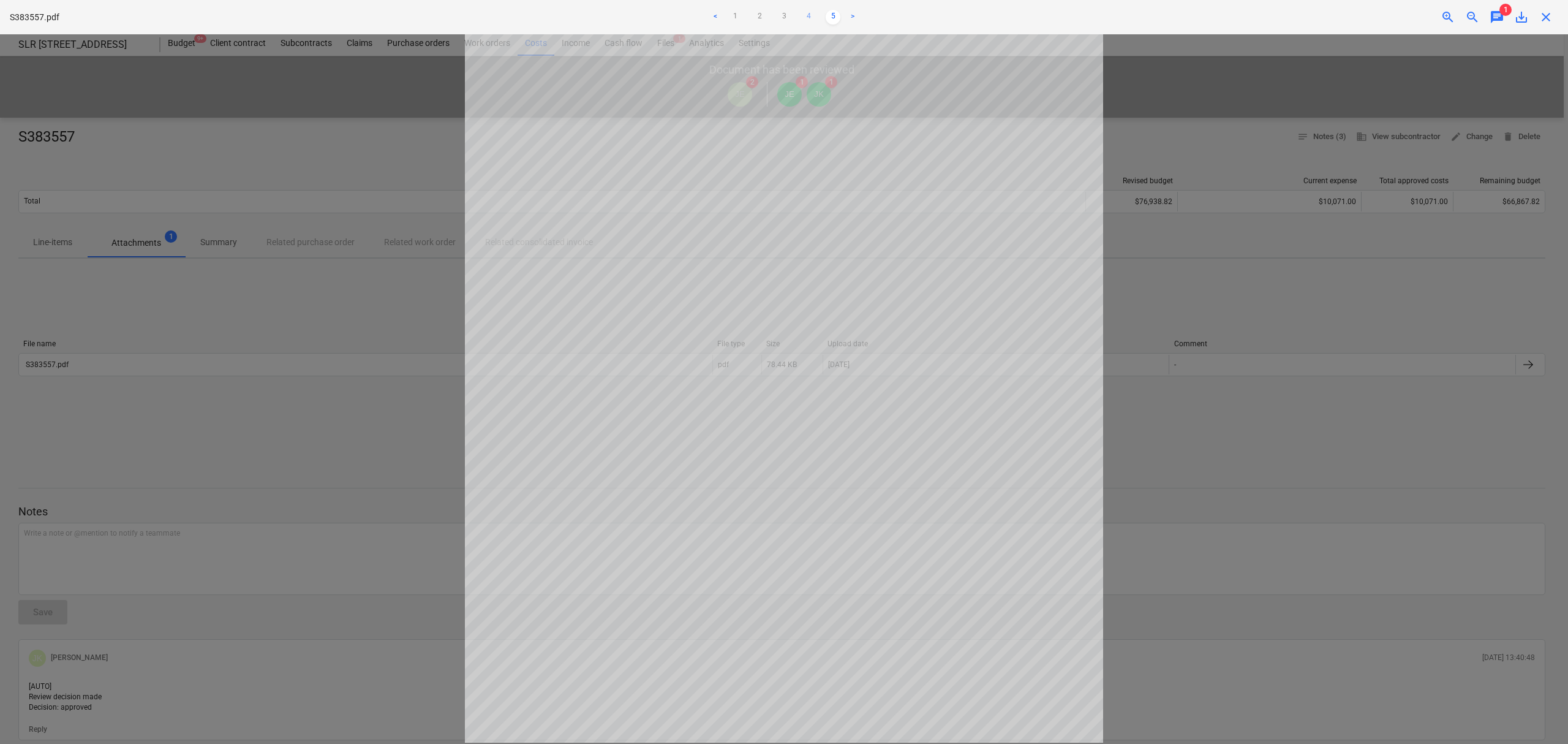
click at [806, 18] on link "4" at bounding box center [808, 17] width 14 height 14
click at [724, 17] on ul "< 1 2 3 4 5 >" at bounding box center [784, 17] width 517 height 14
click at [741, 13] on link "1" at bounding box center [735, 17] width 14 height 14
click at [1544, 25] on div "S383557.pdf < 1 2 3 4 5 > zoom_in zoom_out chat 1 save_alt close" at bounding box center [784, 17] width 1568 height 34
click at [1556, 14] on div "close" at bounding box center [1546, 17] width 25 height 14
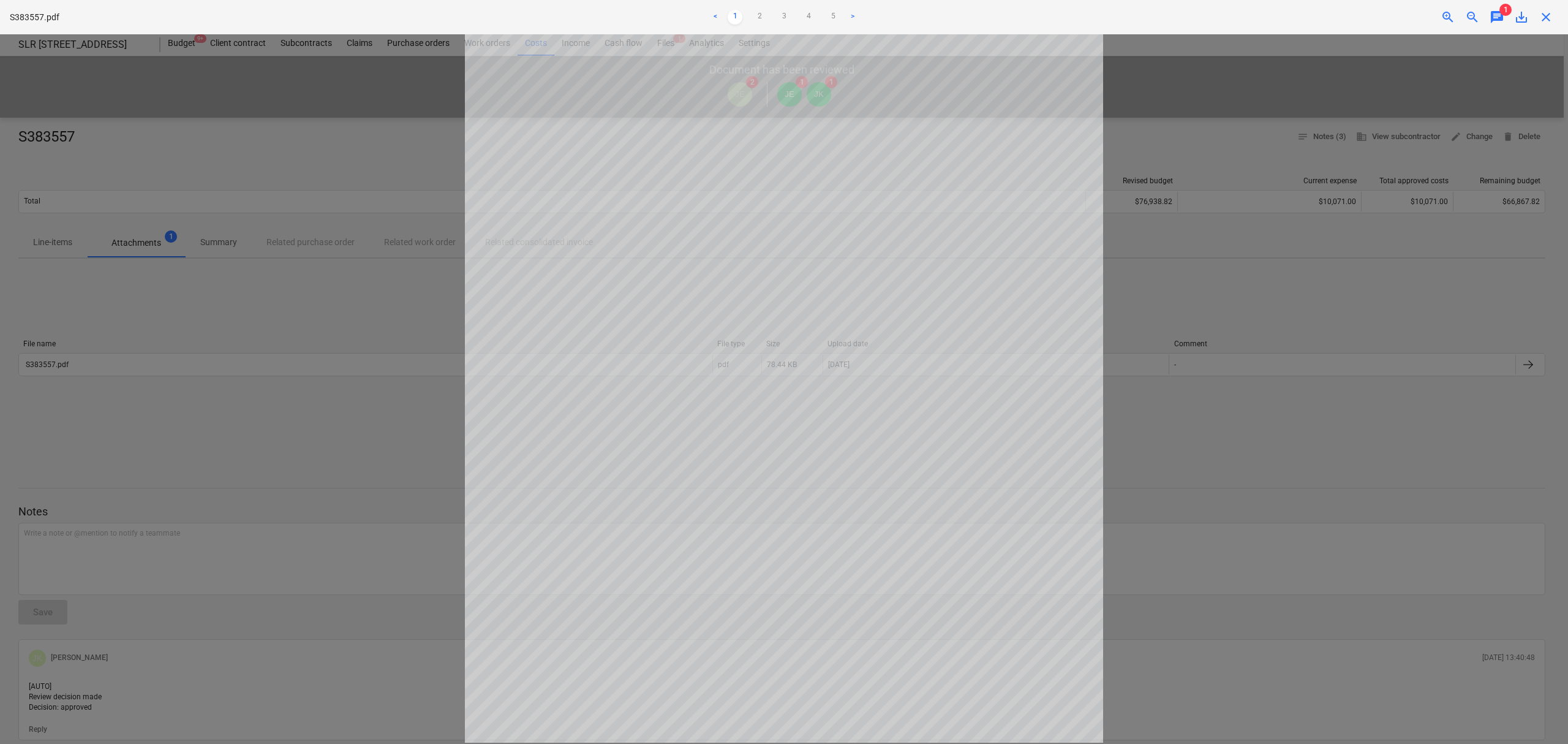
click at [1548, 14] on span "close" at bounding box center [1546, 17] width 14 height 14
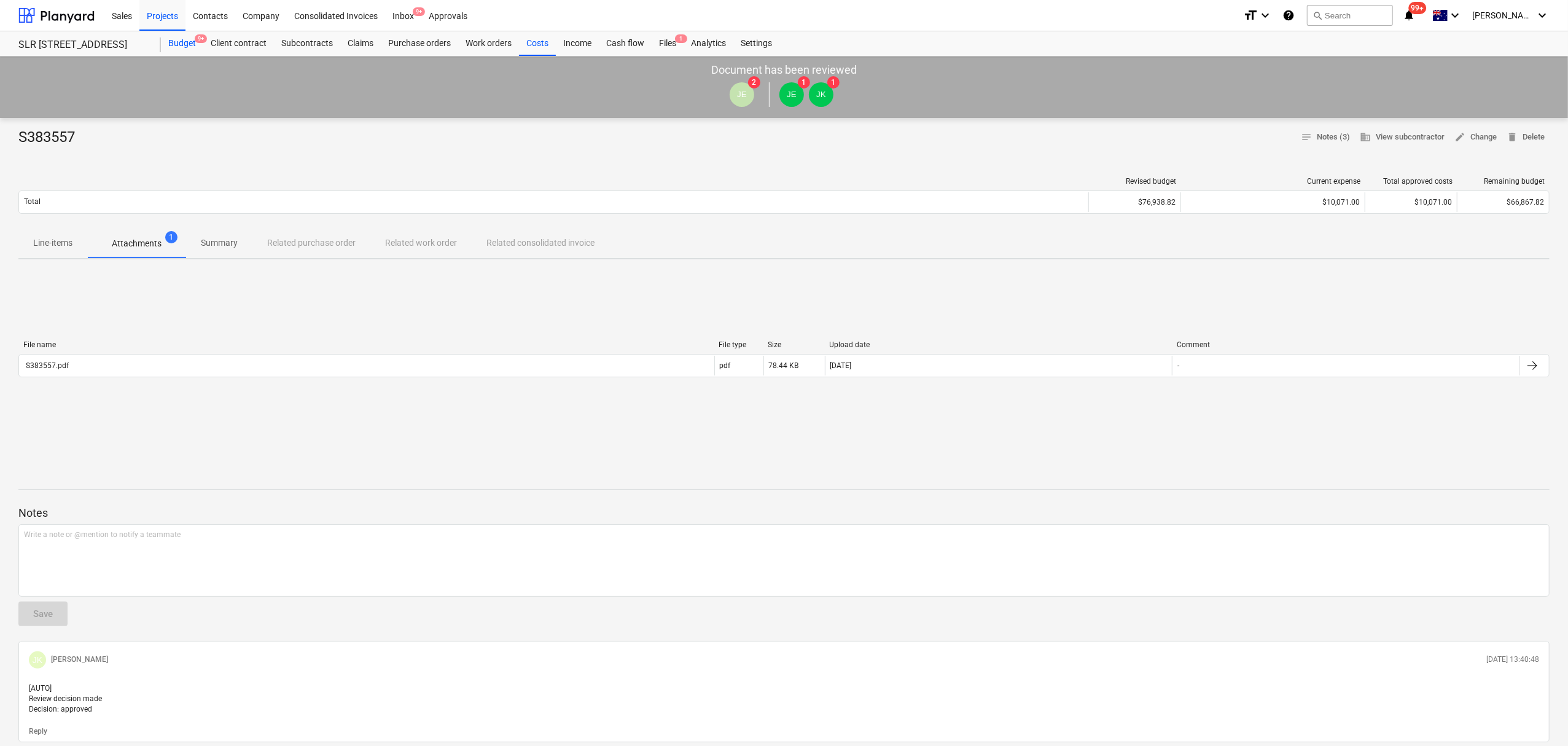
click at [178, 45] on div "Budget 9+" at bounding box center [182, 43] width 42 height 25
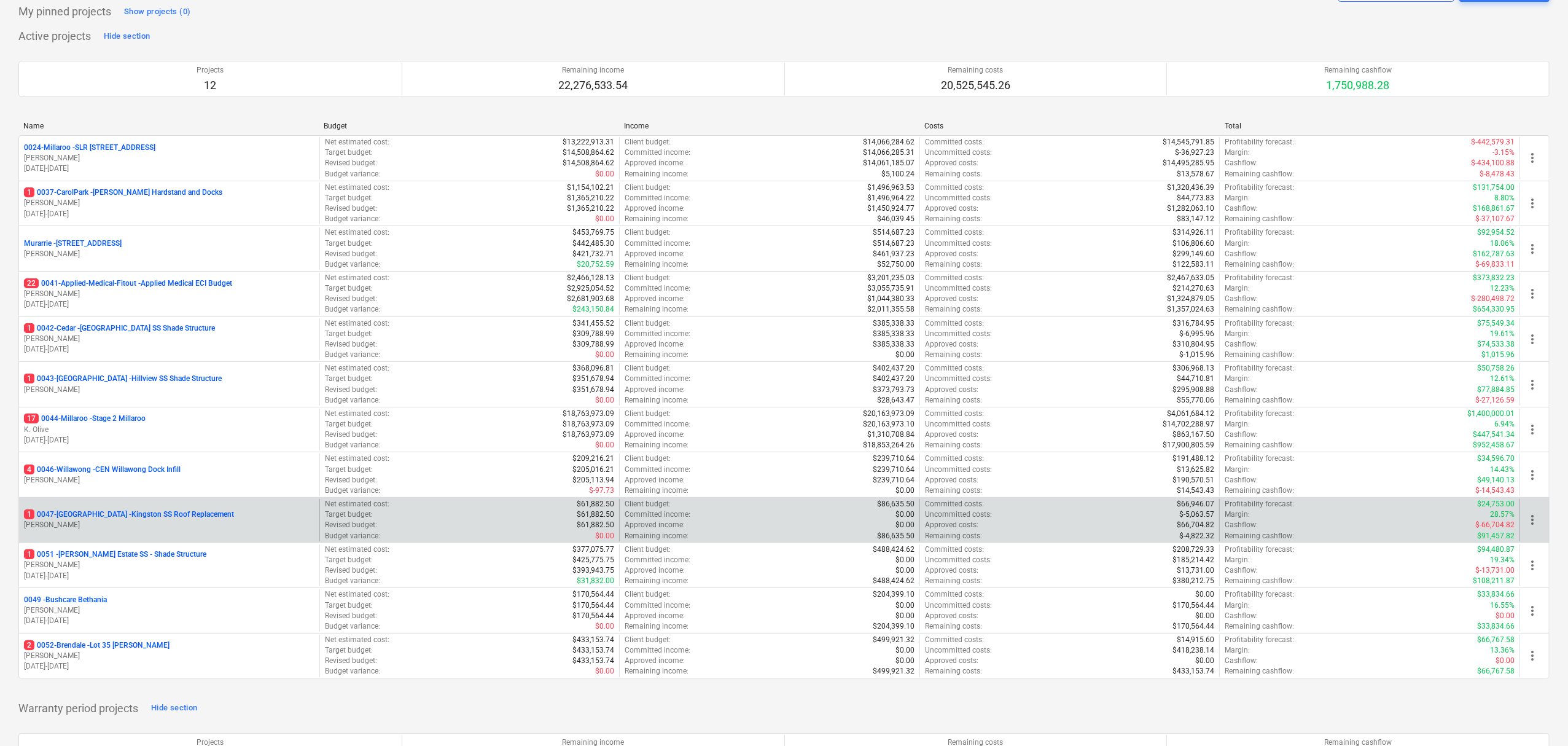
scroll to position [163, 0]
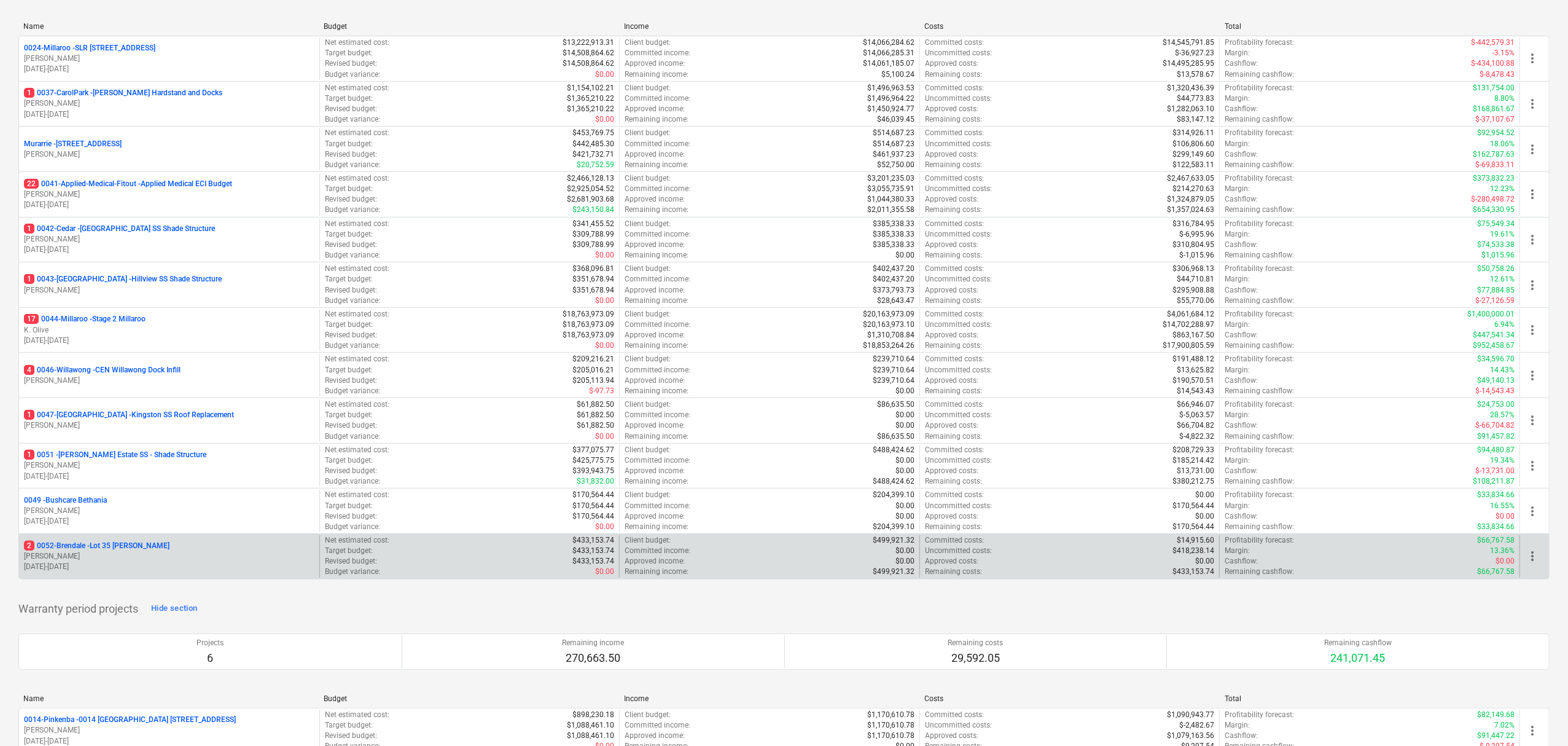
click at [123, 561] on p "T. Pawar" at bounding box center [169, 556] width 291 height 10
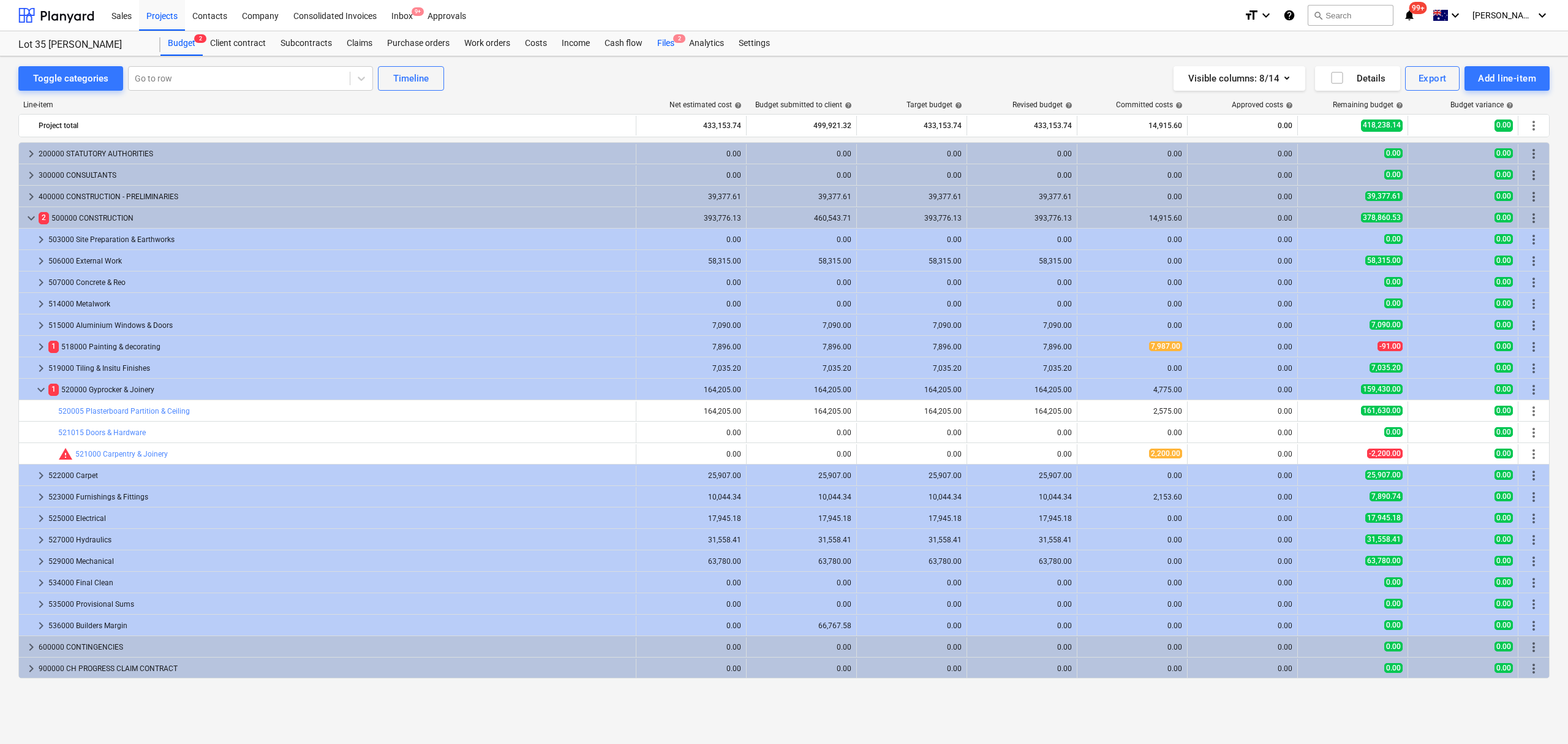
click at [680, 49] on div "Files 2" at bounding box center [666, 43] width 32 height 25
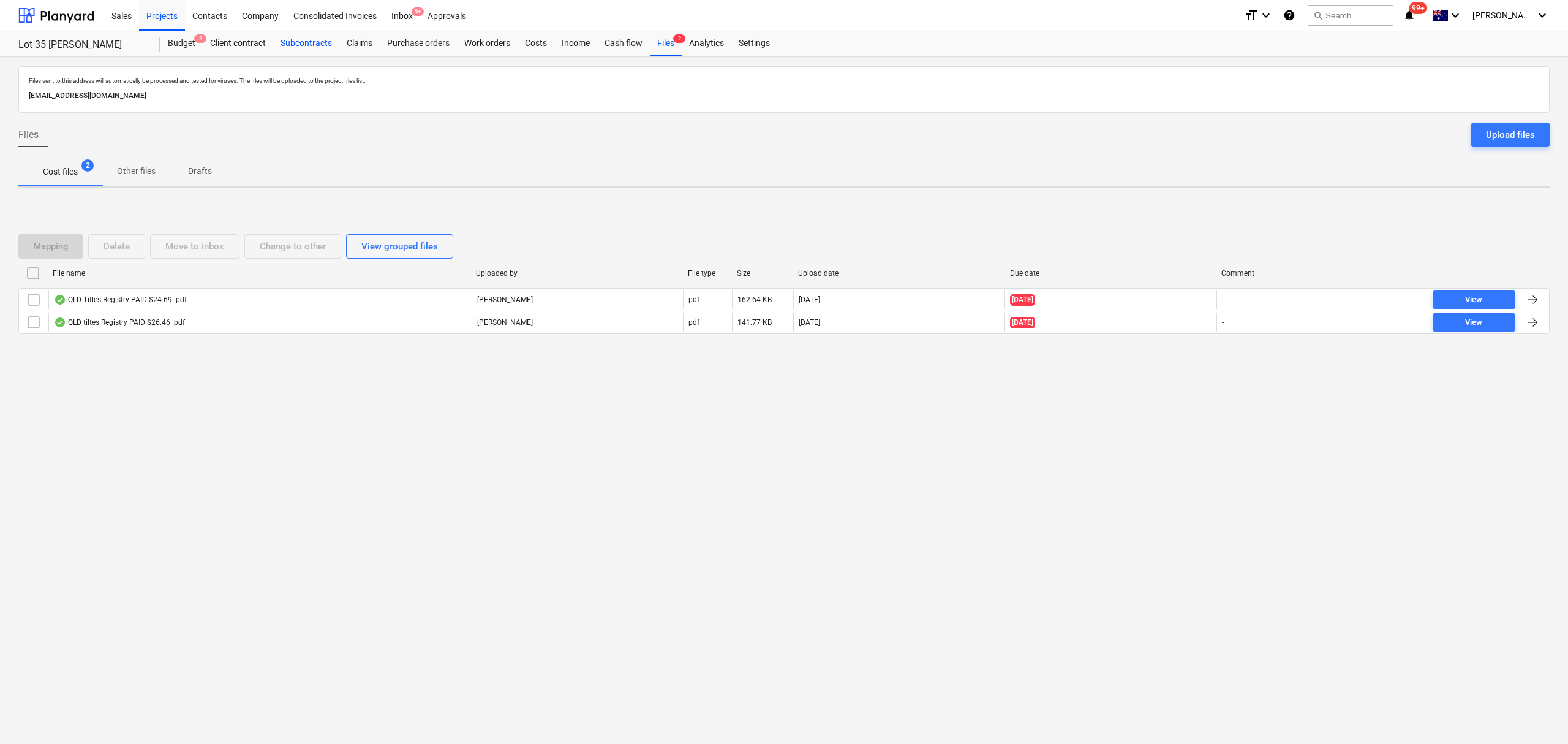
click at [326, 50] on div "Subcontracts" at bounding box center [306, 43] width 66 height 25
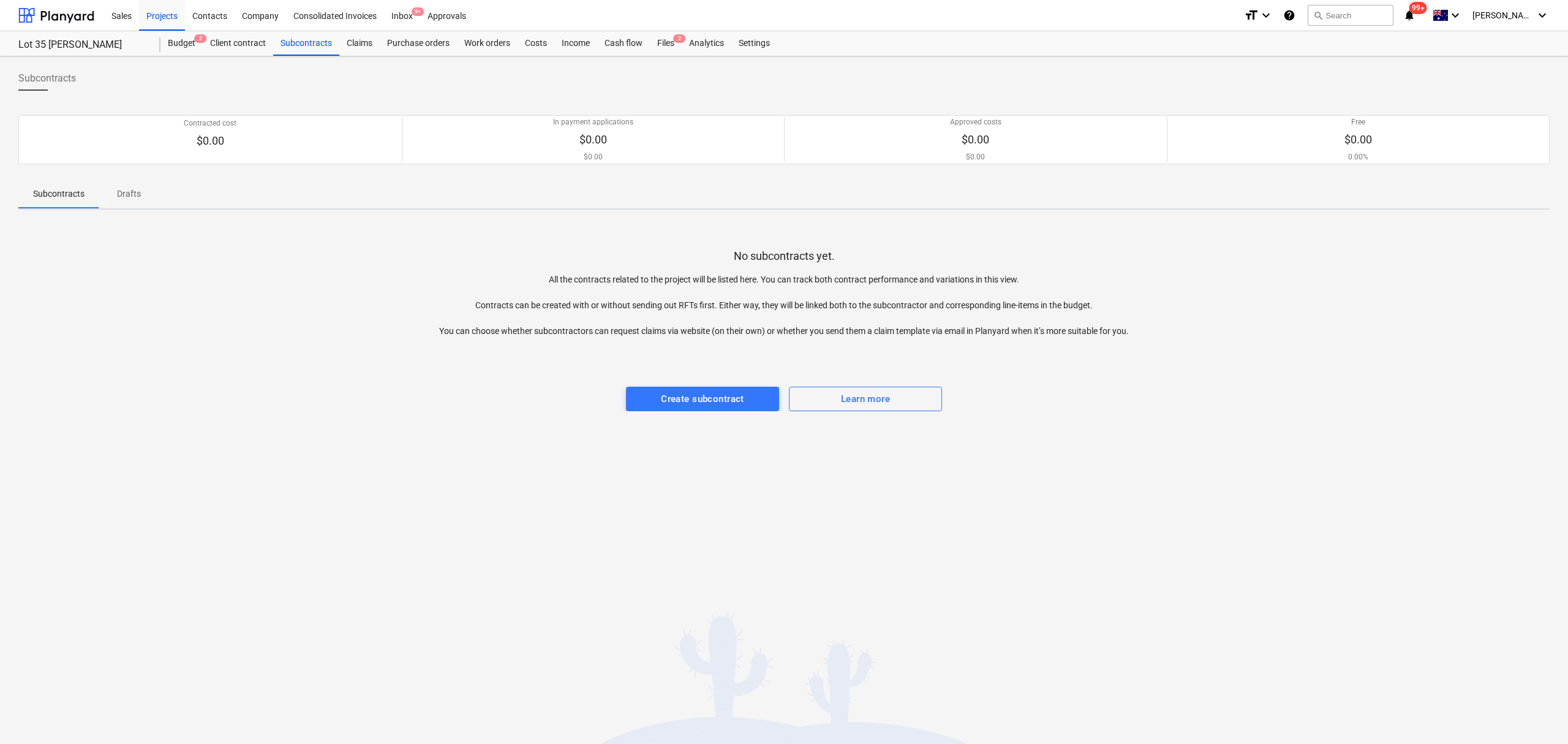
click at [160, 56] on div "Lot 35 Griffin, Brendale Budget 2 Client contract Subcontracts Claims Purchase …" at bounding box center [784, 44] width 1568 height 25
click at [172, 39] on div "Budget 2" at bounding box center [181, 43] width 42 height 25
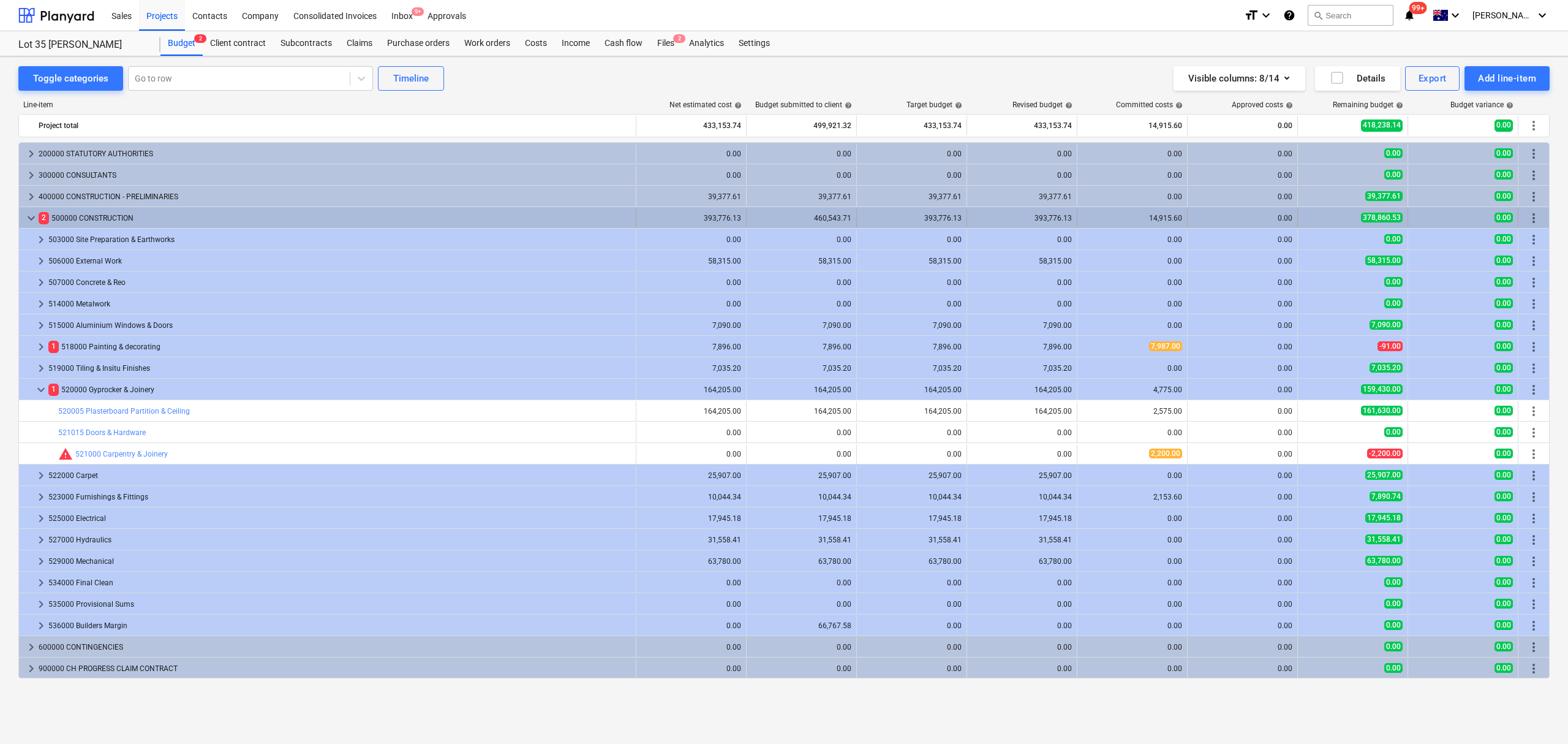
click at [30, 215] on span "keyboard_arrow_down" at bounding box center [31, 218] width 14 height 14
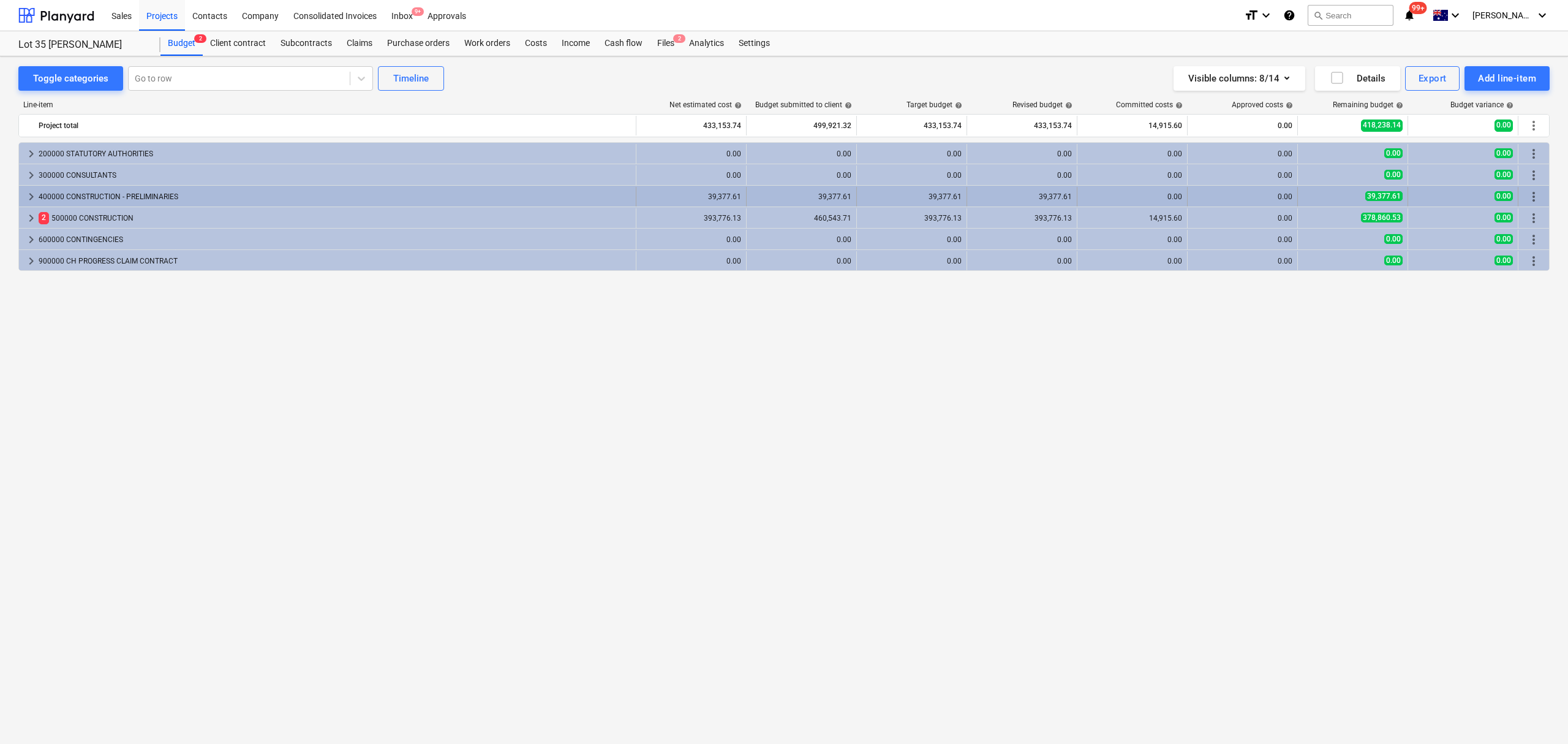
click at [29, 188] on div "keyboard_arrow_right" at bounding box center [31, 196] width 14 height 20
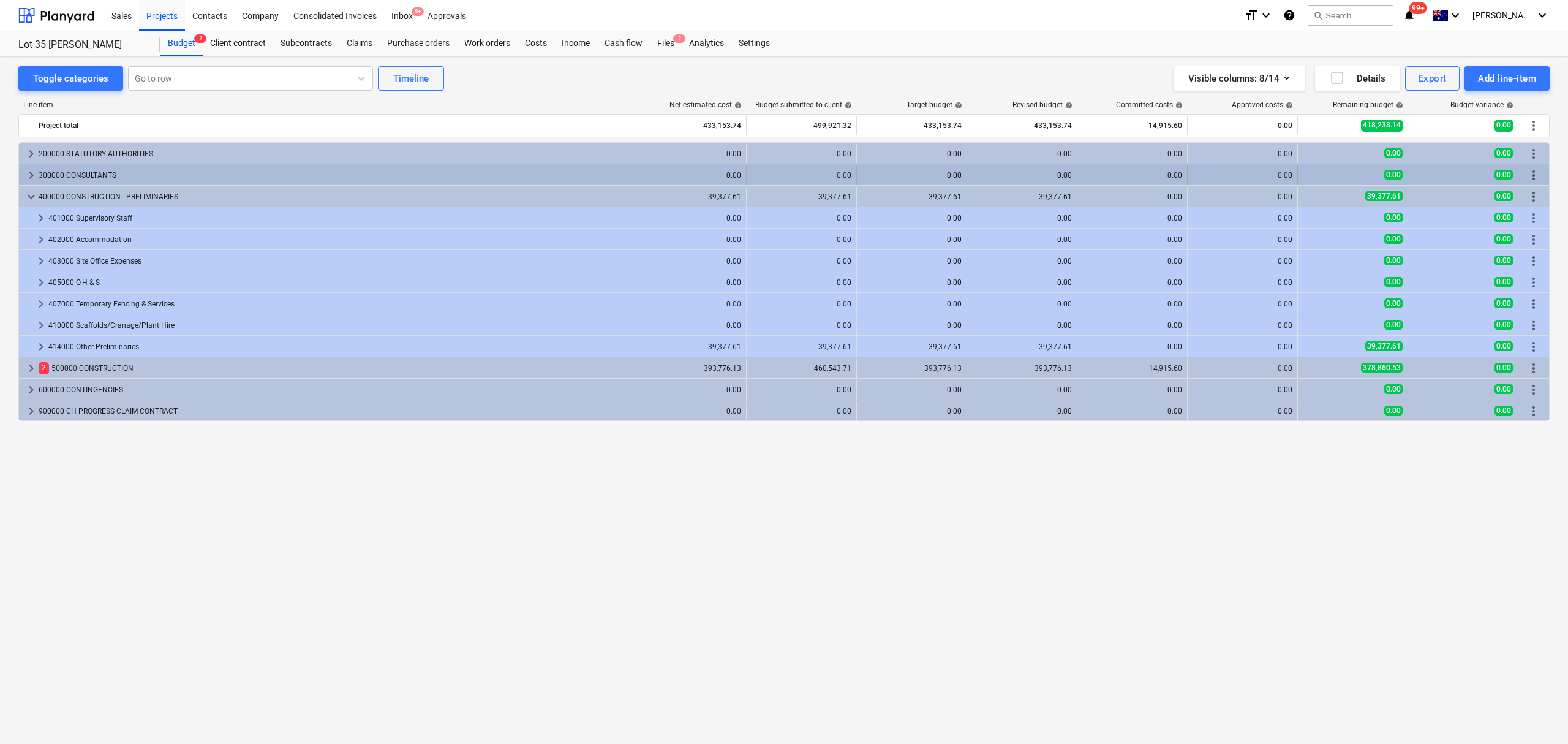
click at [28, 175] on span "keyboard_arrow_right" at bounding box center [31, 175] width 14 height 14
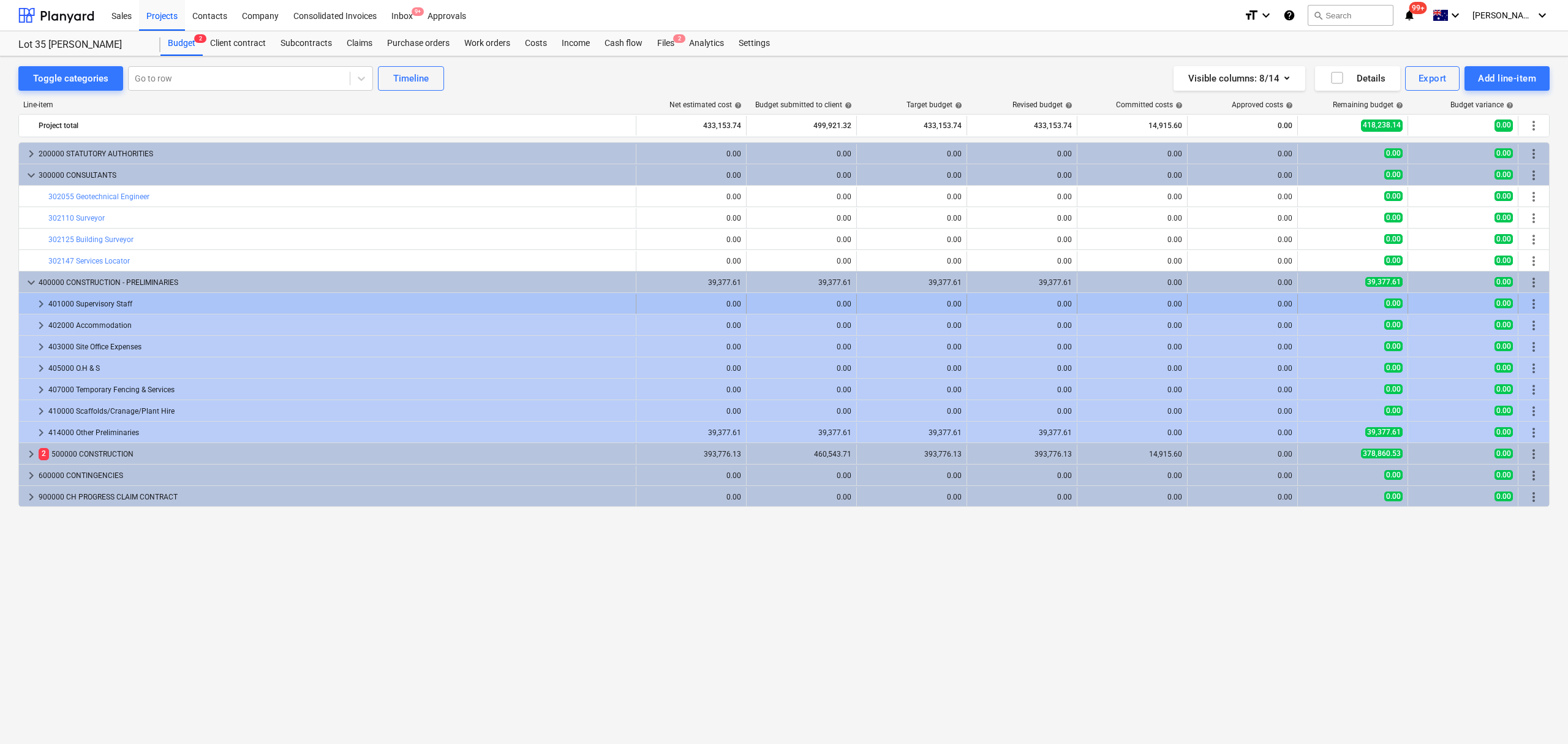
click at [30, 308] on div at bounding box center [29, 304] width 10 height 20
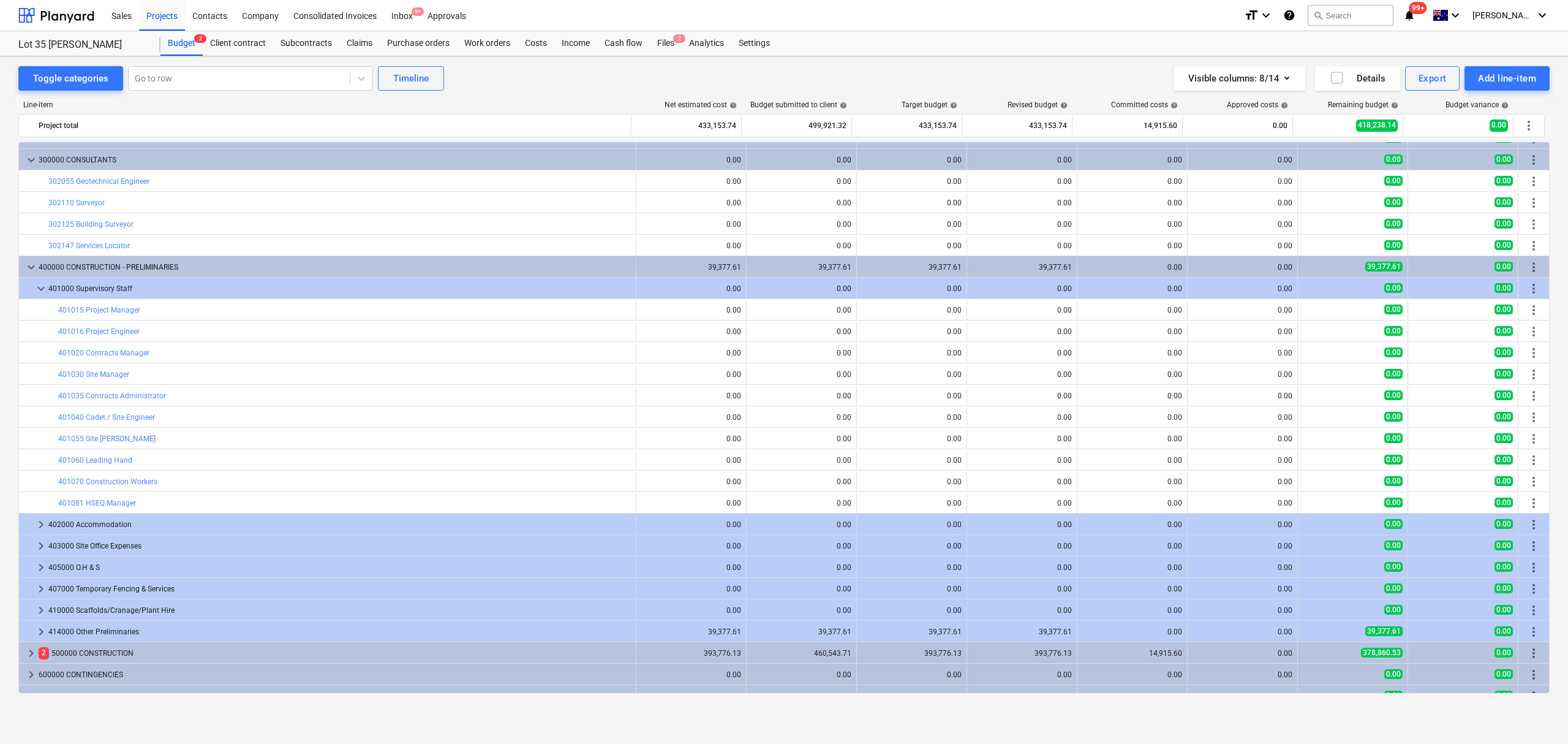
scroll to position [28, 0]
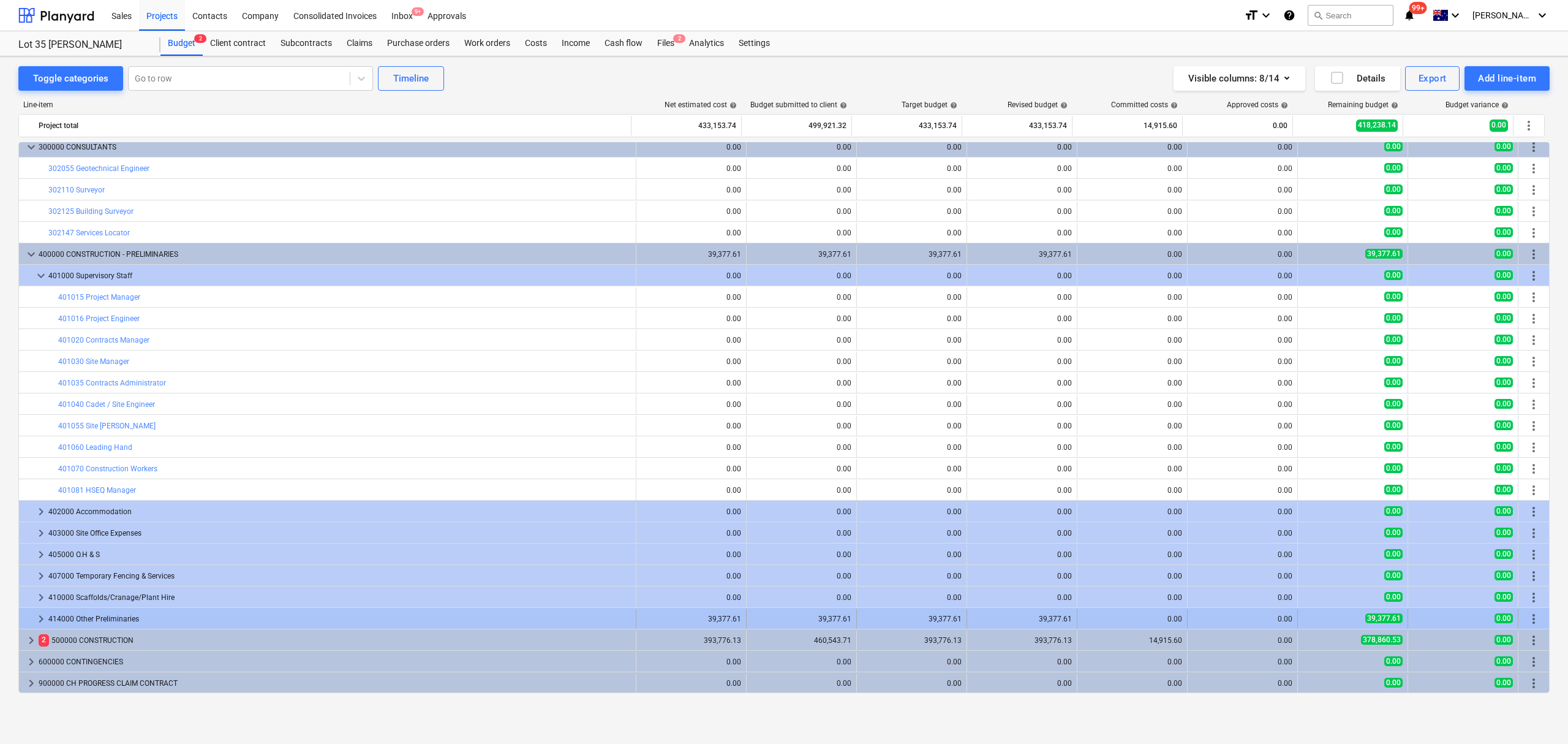
click at [29, 618] on div at bounding box center [29, 618] width 10 height 20
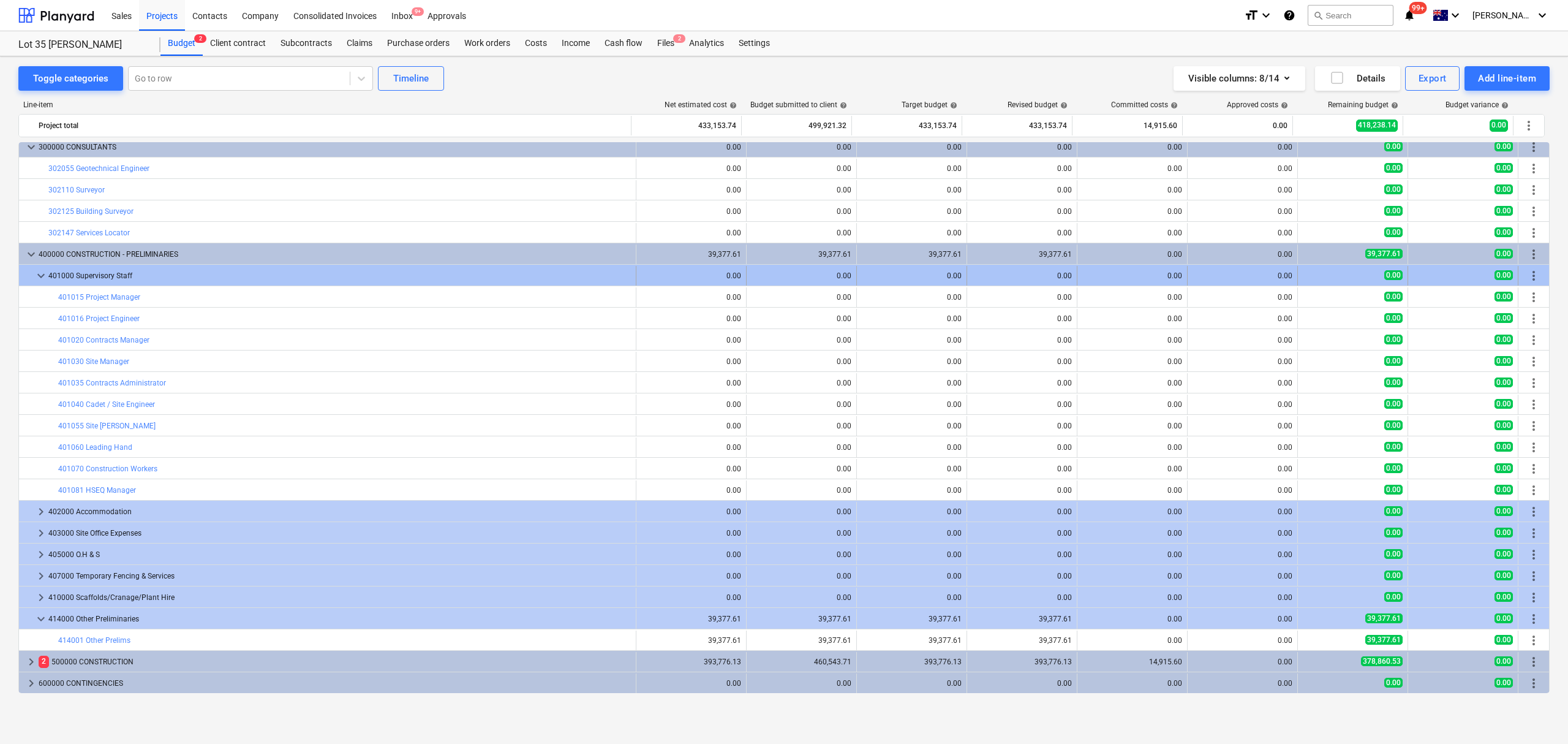
click at [40, 274] on span "keyboard_arrow_down" at bounding box center [41, 276] width 14 height 14
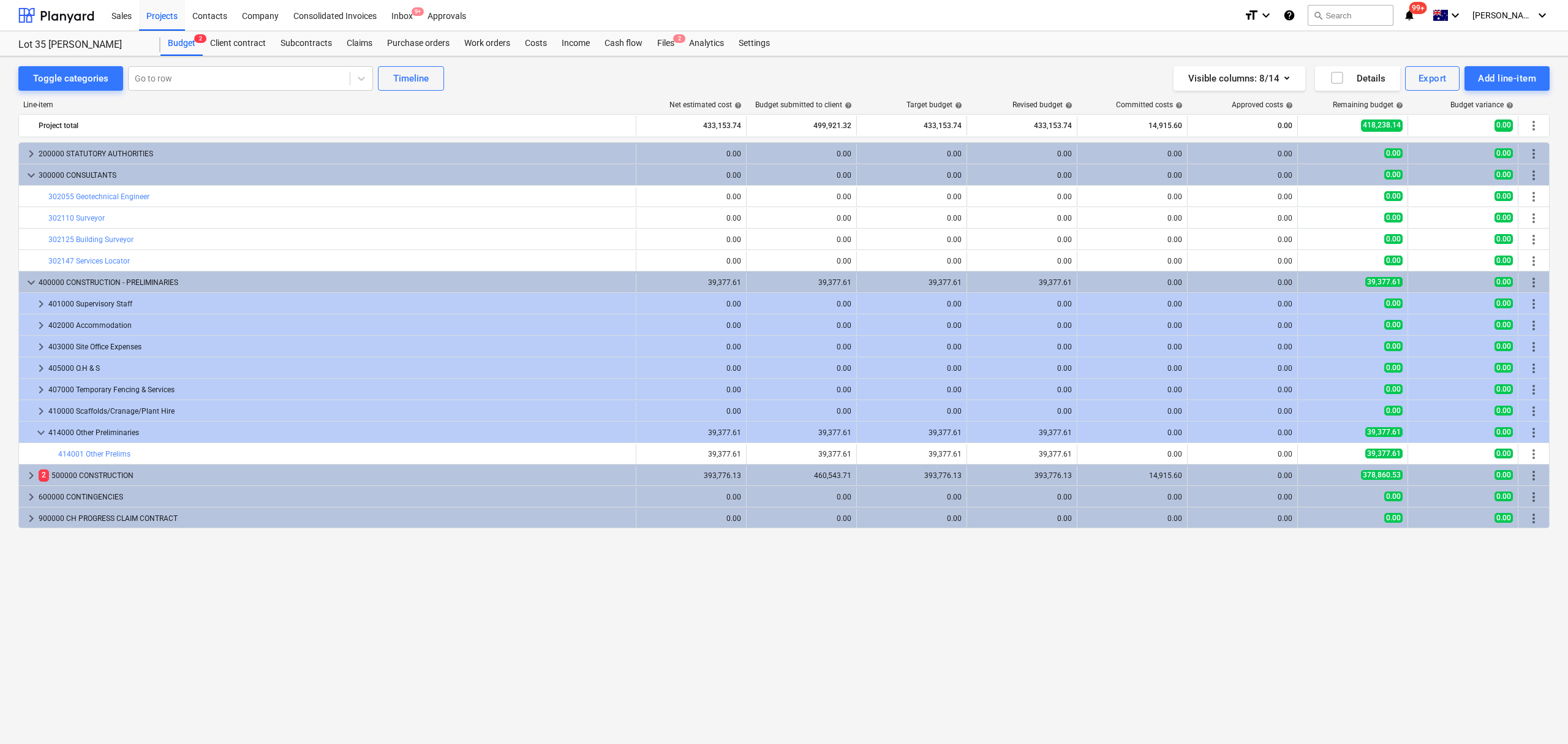
scroll to position [0, 0]
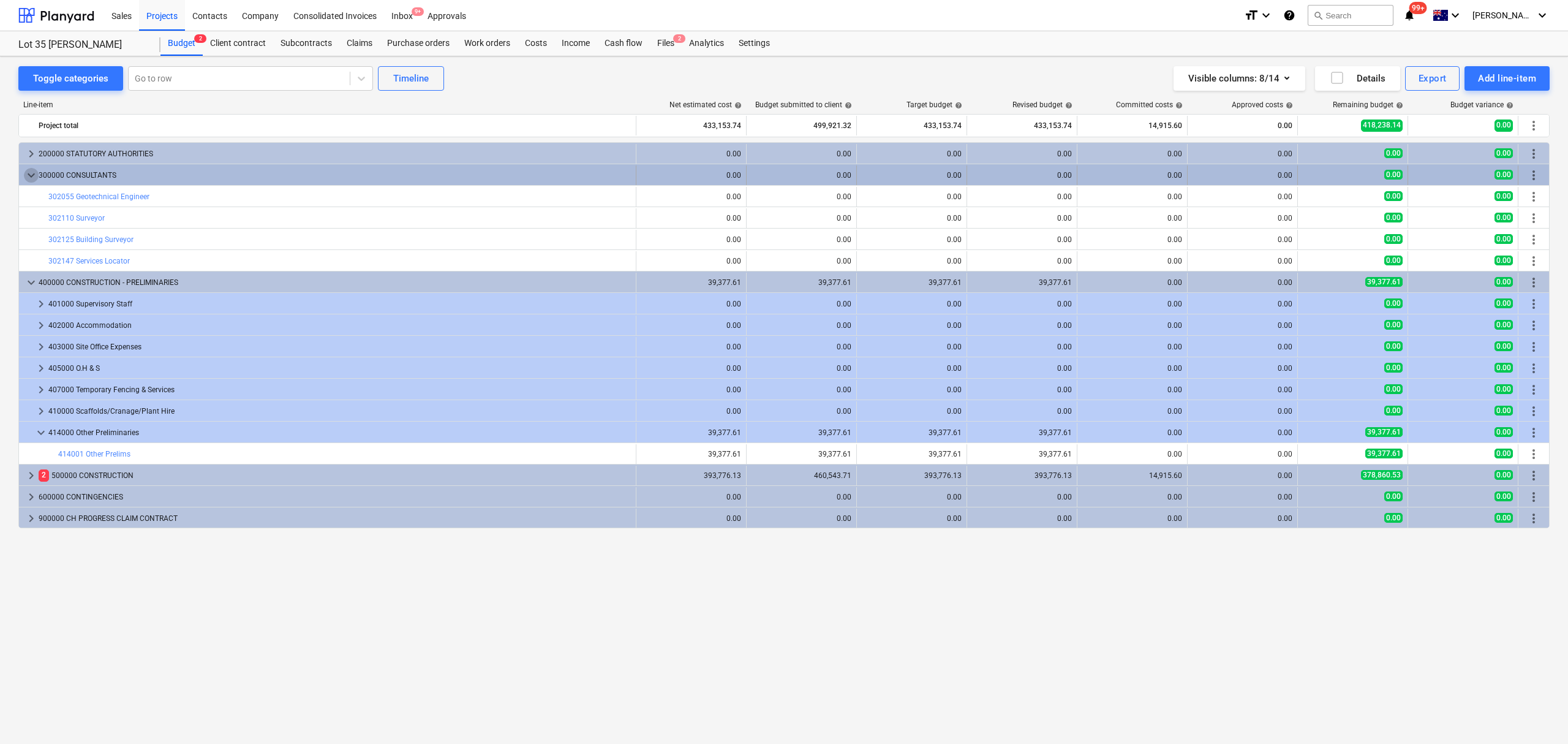
click at [29, 169] on span "keyboard_arrow_down" at bounding box center [31, 175] width 14 height 14
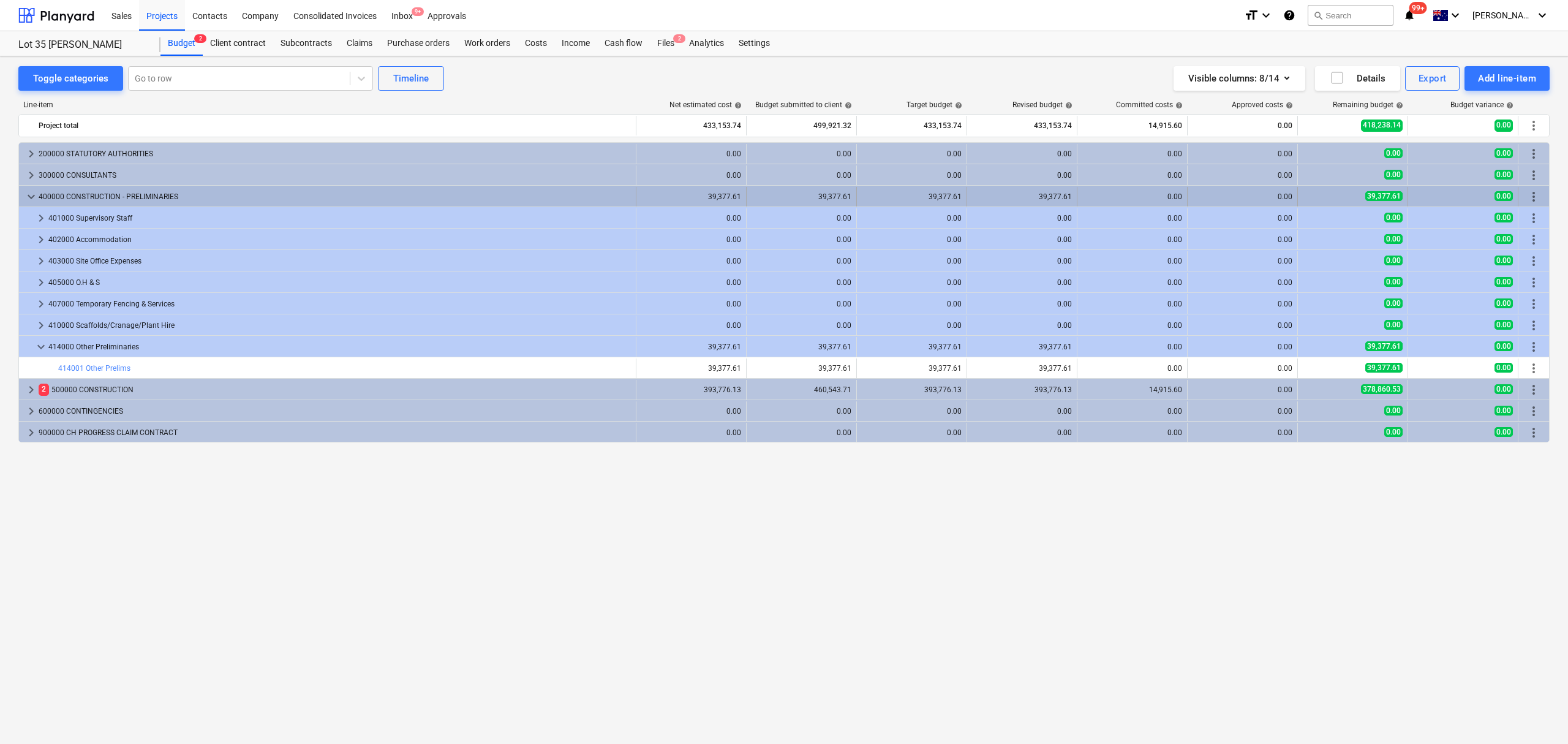
click at [27, 207] on div "keyboard_arrow_down" at bounding box center [31, 196] width 14 height 20
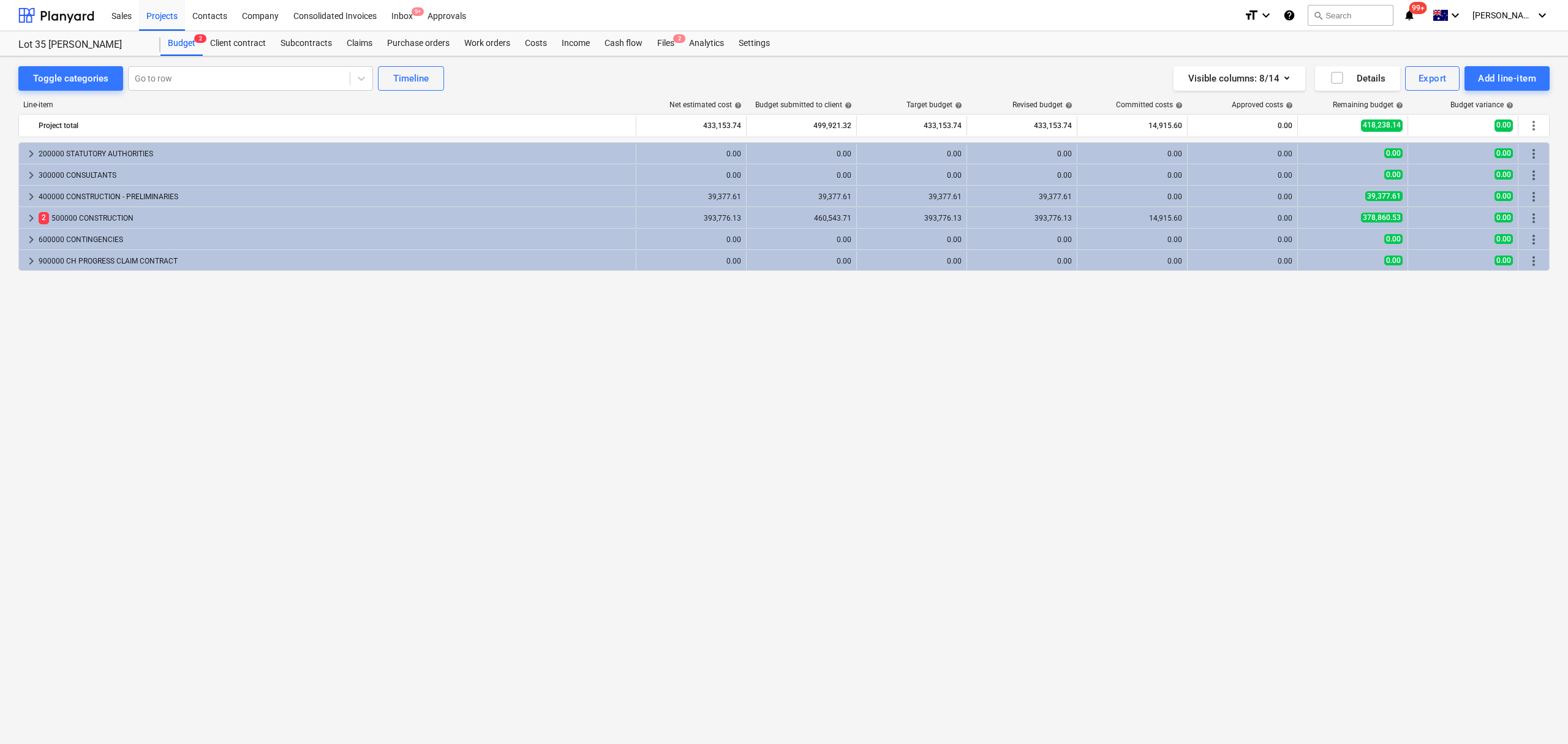
click at [980, 560] on div "keyboard_arrow_right 200000 STATUTORY AUTHORITIES 0.00 0.00 0.00 0.00 0.00 0.00…" at bounding box center [784, 417] width 1531 height 551
